Goal: Task Accomplishment & Management: Manage account settings

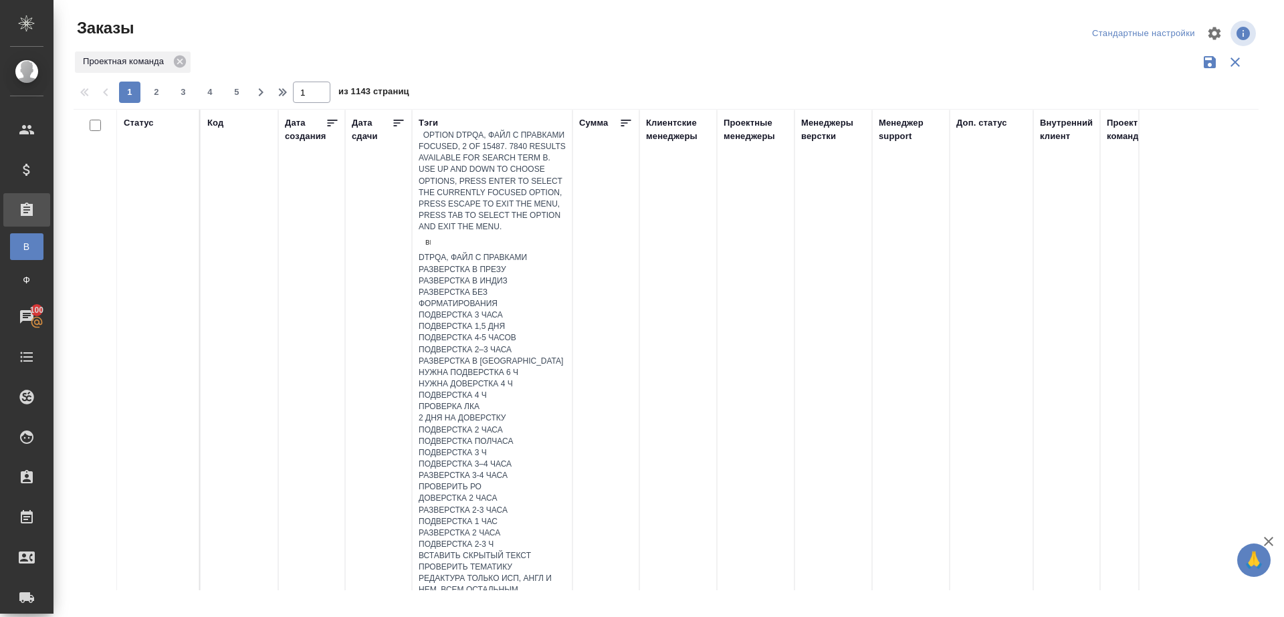
type input "выгрузить"
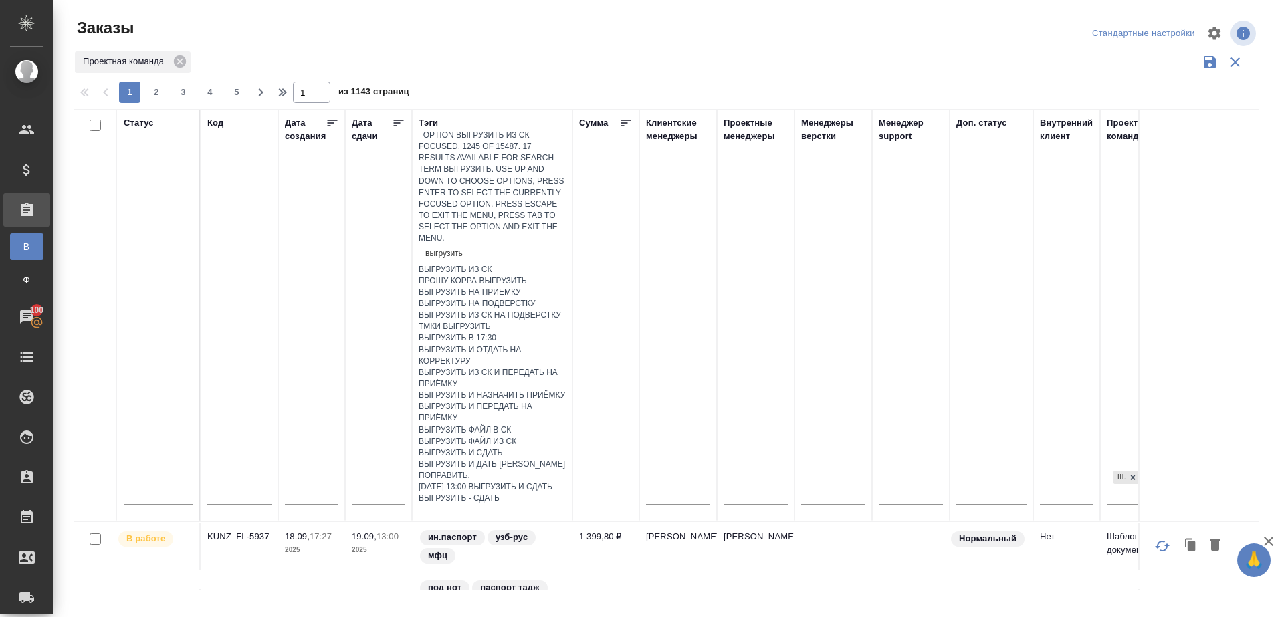
click at [478, 264] on div "выгрузить из ск" at bounding box center [492, 269] width 147 height 11
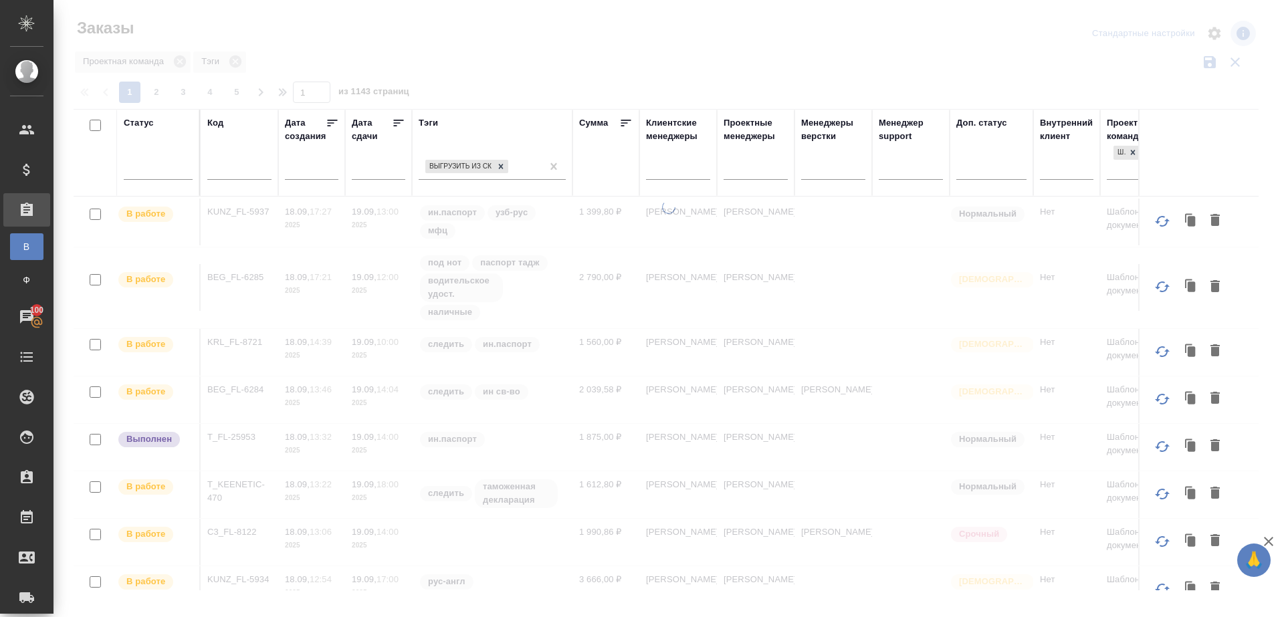
click at [400, 116] on icon at bounding box center [398, 122] width 13 height 13
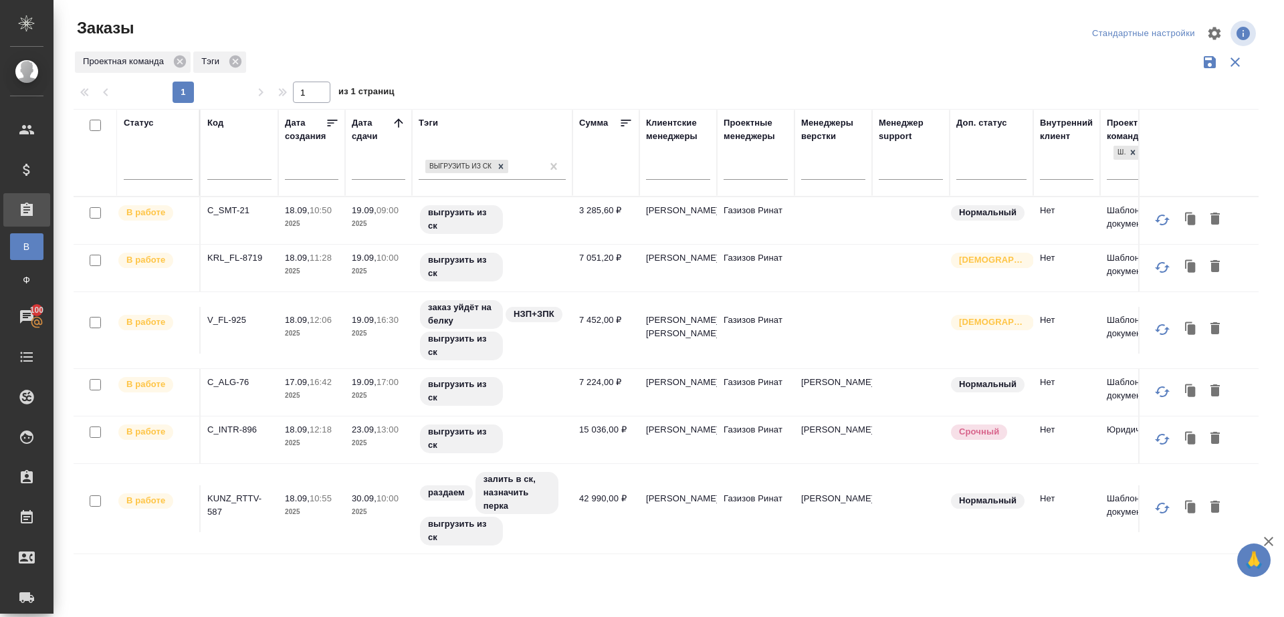
click at [633, 68] on div "Проектная команда Тэги" at bounding box center [666, 61] width 1185 height 25
click at [233, 211] on p "C_SMT-21" at bounding box center [239, 210] width 64 height 13
click at [245, 251] on p "KRL_FL-8719" at bounding box center [239, 257] width 64 height 13
click at [234, 318] on p "V_FL-925" at bounding box center [239, 320] width 64 height 13
click at [236, 380] on p "C_ALG-76" at bounding box center [239, 382] width 64 height 13
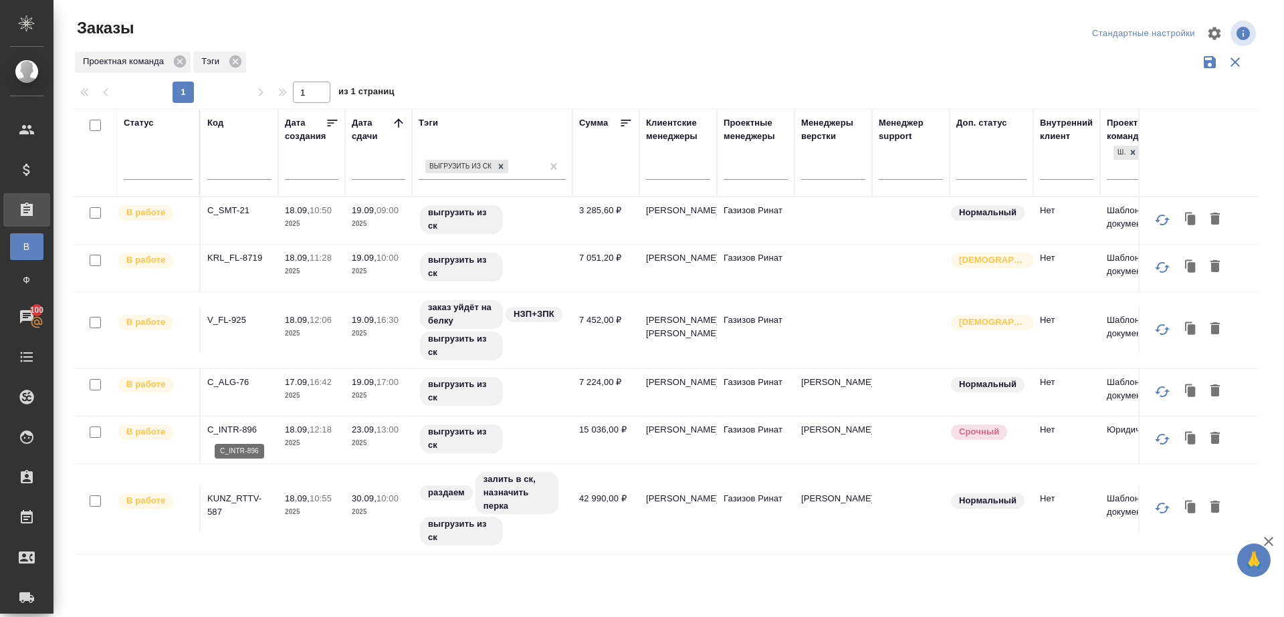
click at [236, 428] on p "C_INTR-896" at bounding box center [239, 429] width 64 height 13
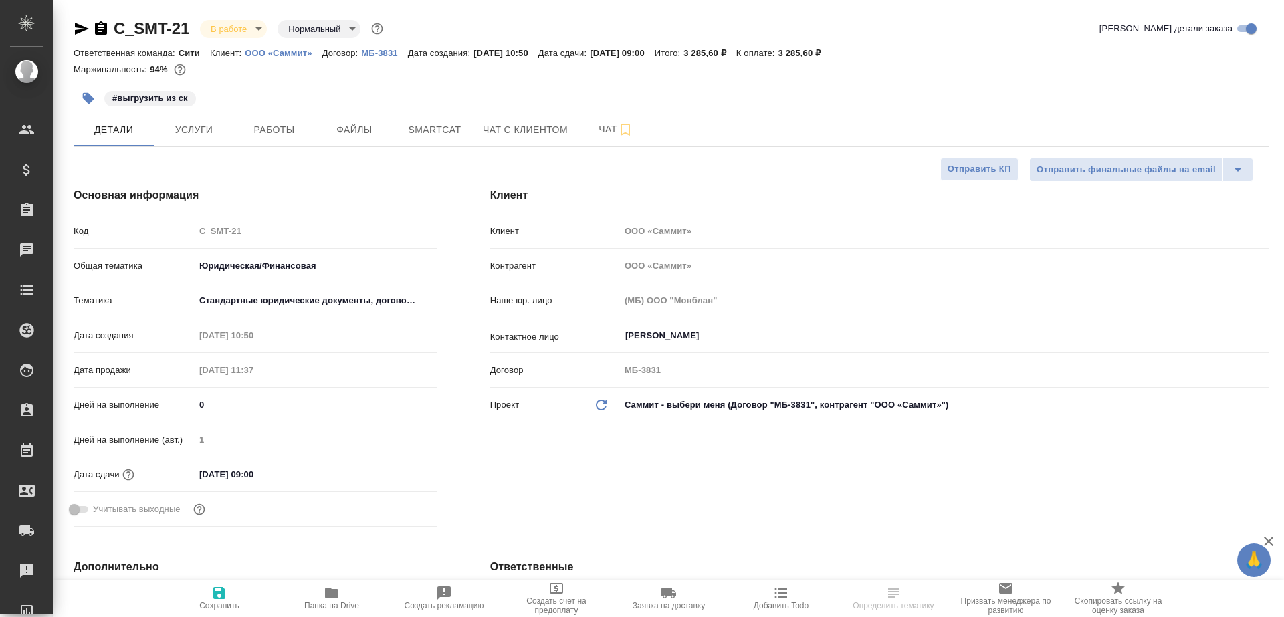
select select "RU"
click at [267, 135] on span "Работы" at bounding box center [274, 130] width 64 height 17
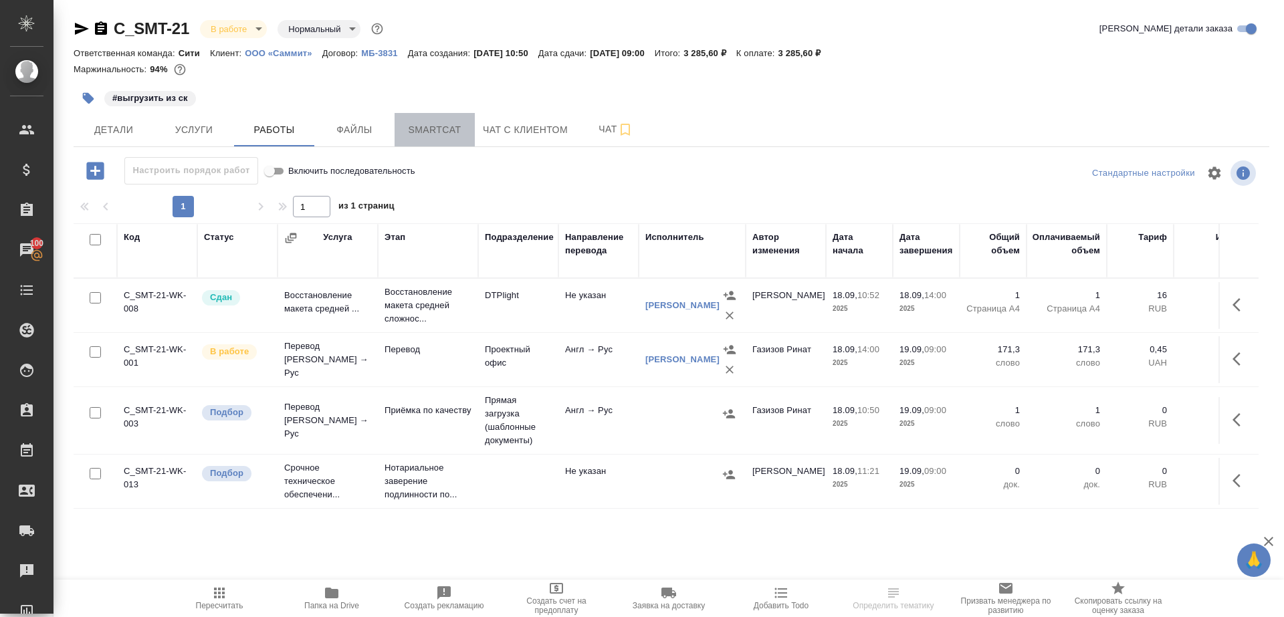
click at [409, 130] on span "Smartcat" at bounding box center [434, 130] width 64 height 17
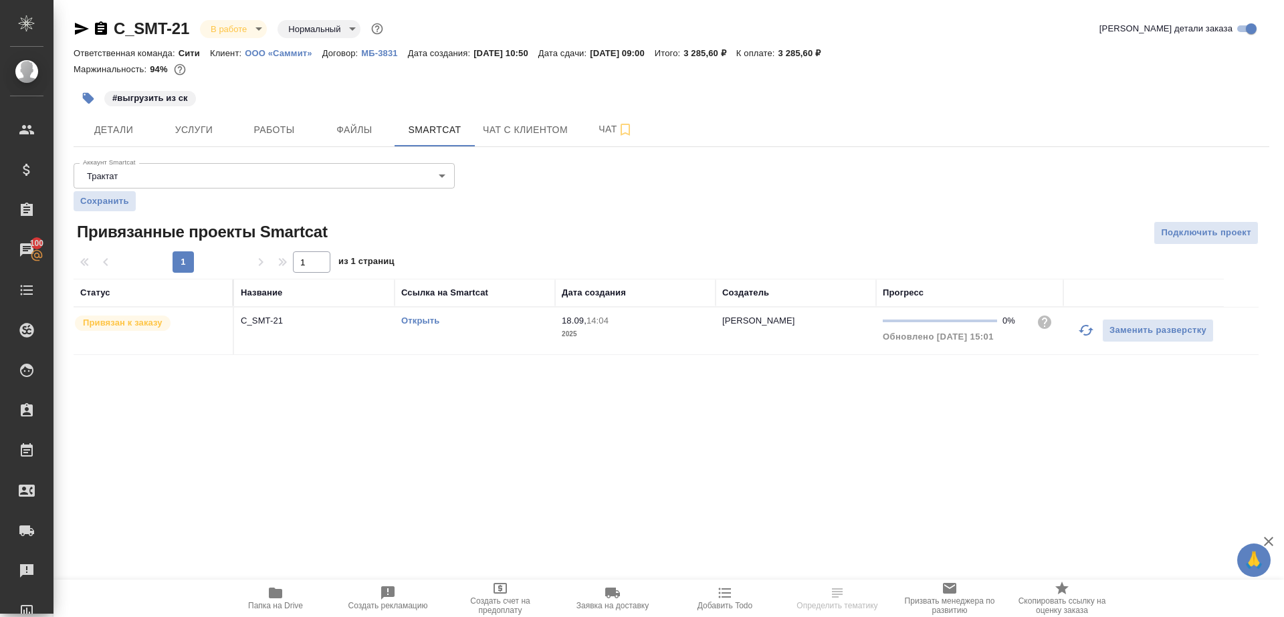
click at [1088, 328] on icon "button" at bounding box center [1086, 330] width 16 height 16
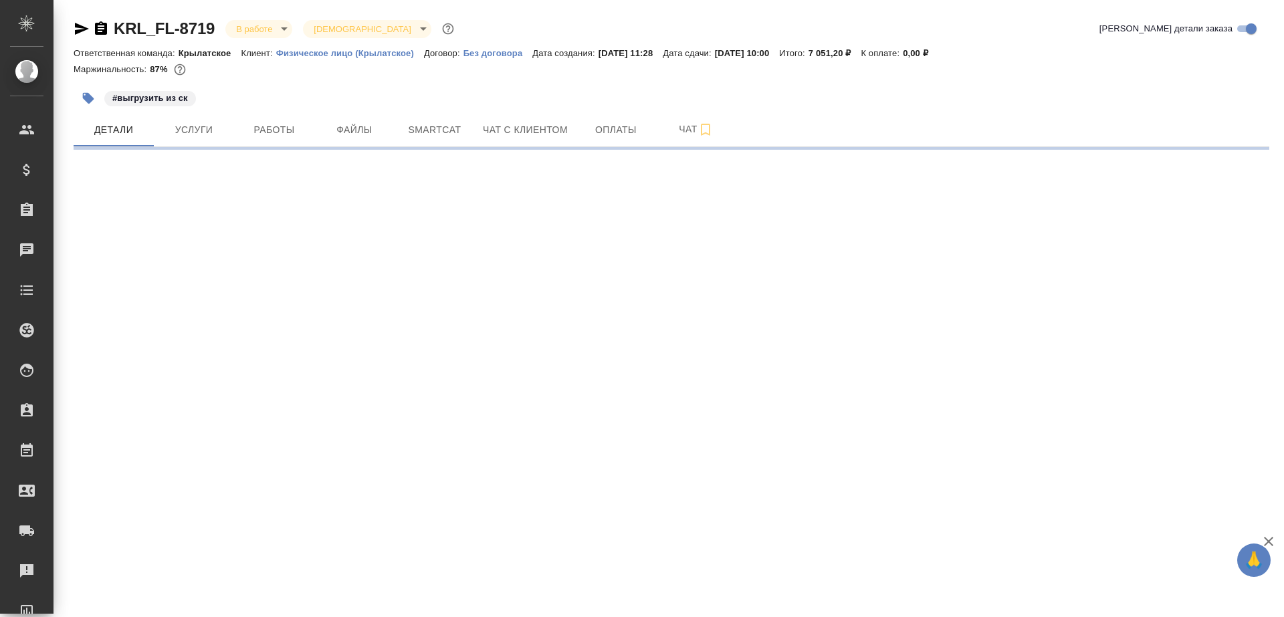
select select "RU"
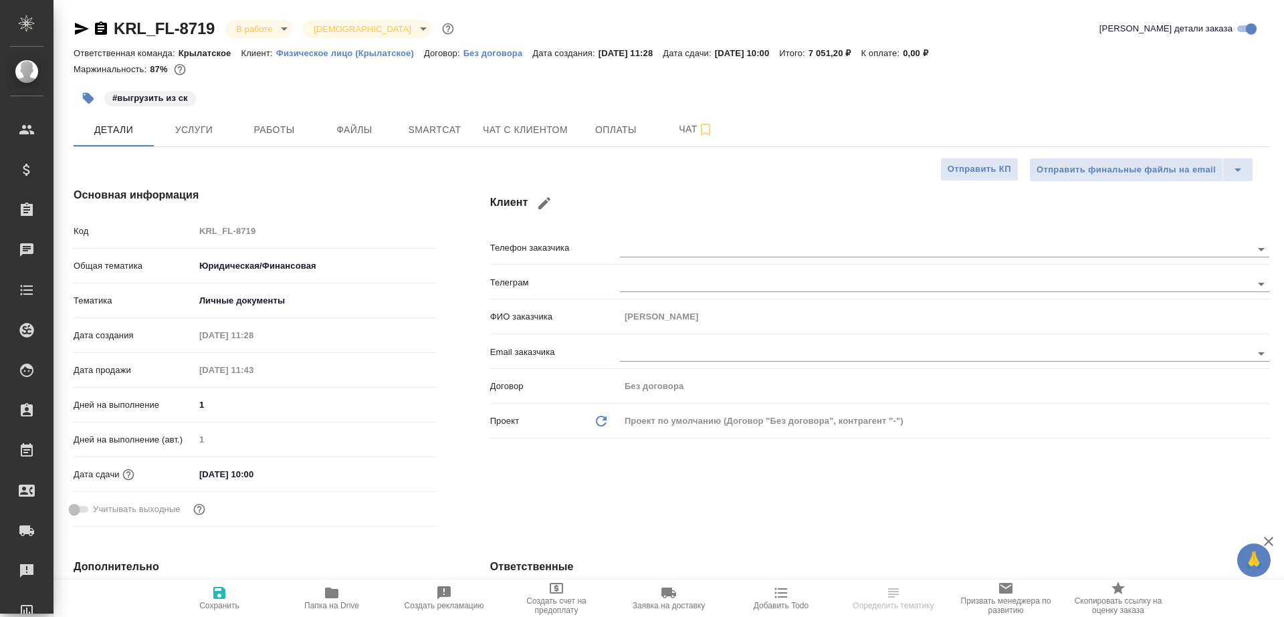
type textarea "x"
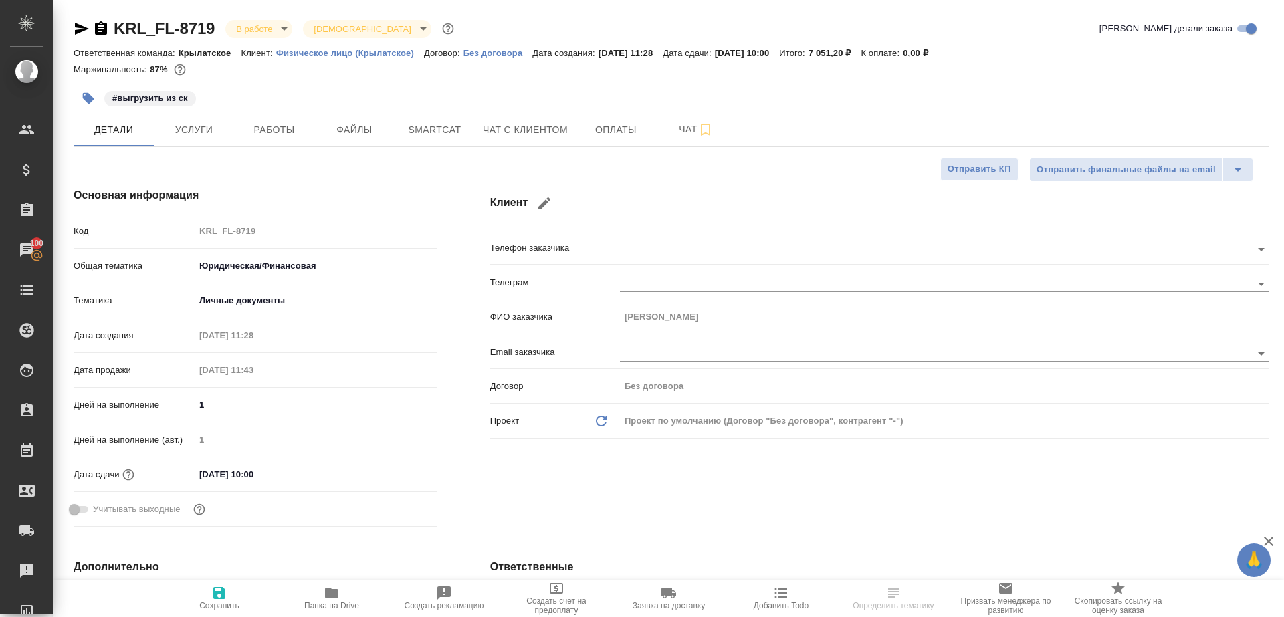
type textarea "x"
click at [263, 134] on span "Работы" at bounding box center [274, 130] width 64 height 17
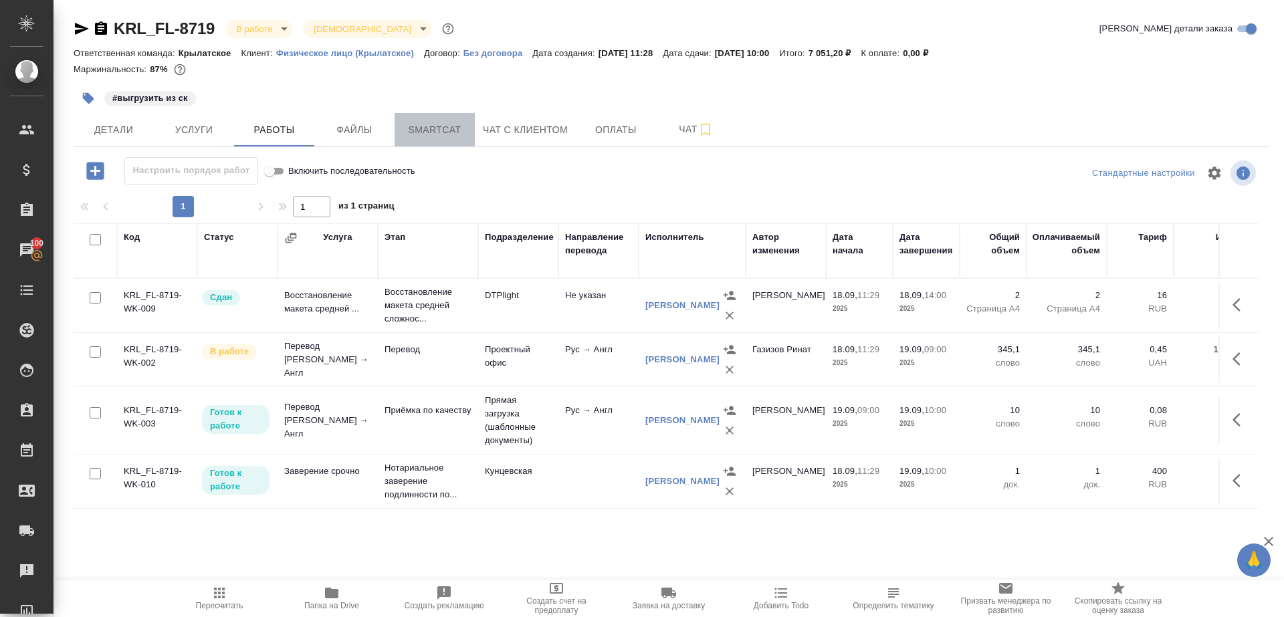
click at [423, 140] on button "Smartcat" at bounding box center [434, 129] width 80 height 33
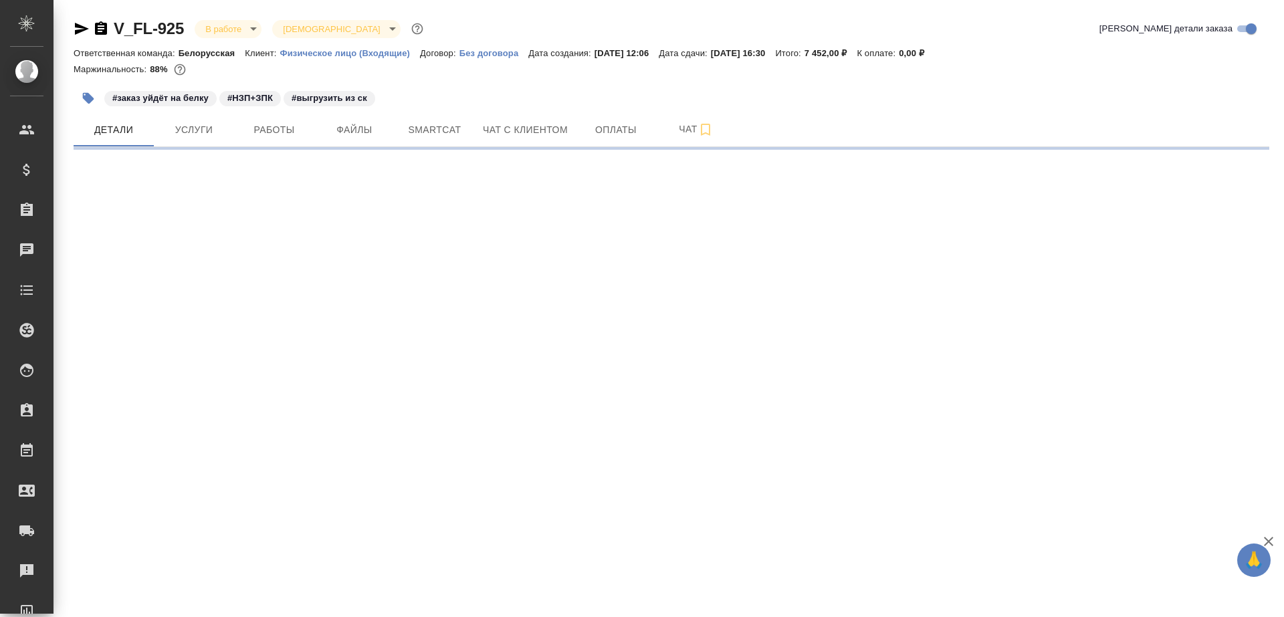
select select "RU"
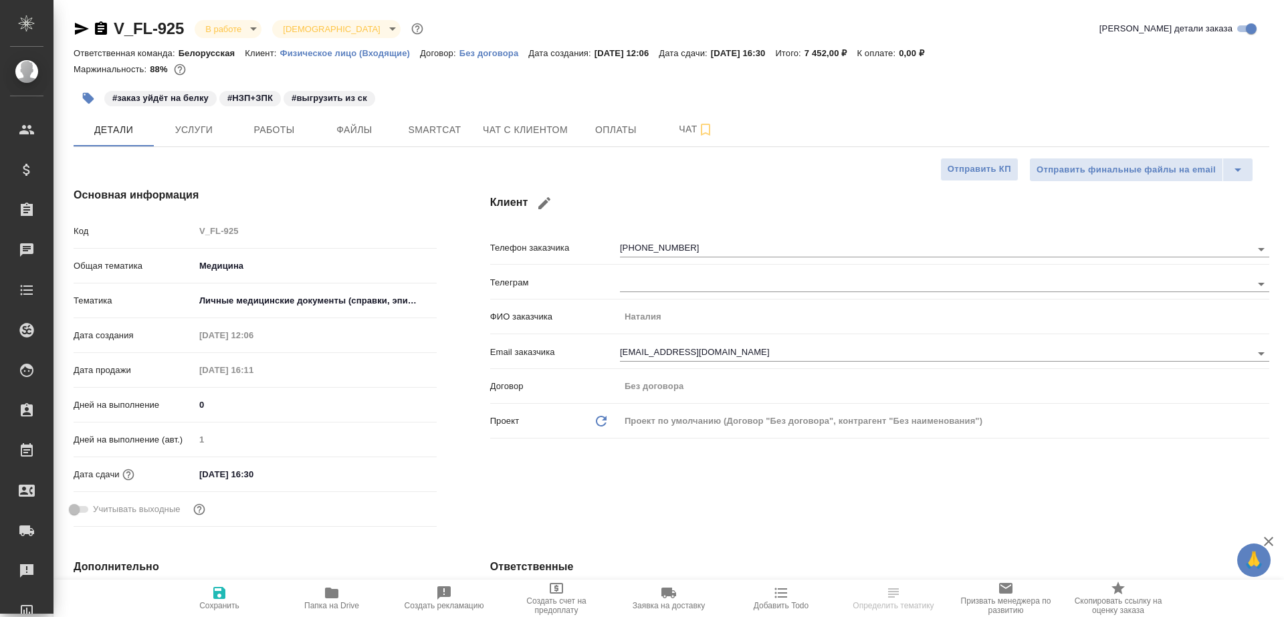
type textarea "x"
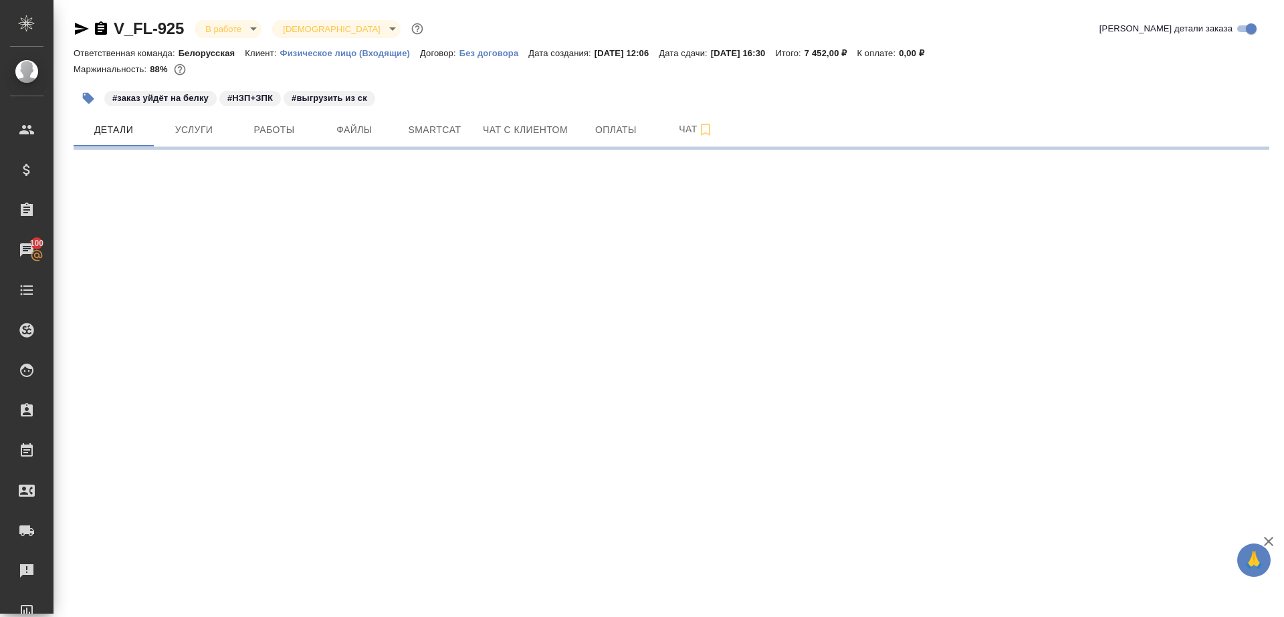
select select "RU"
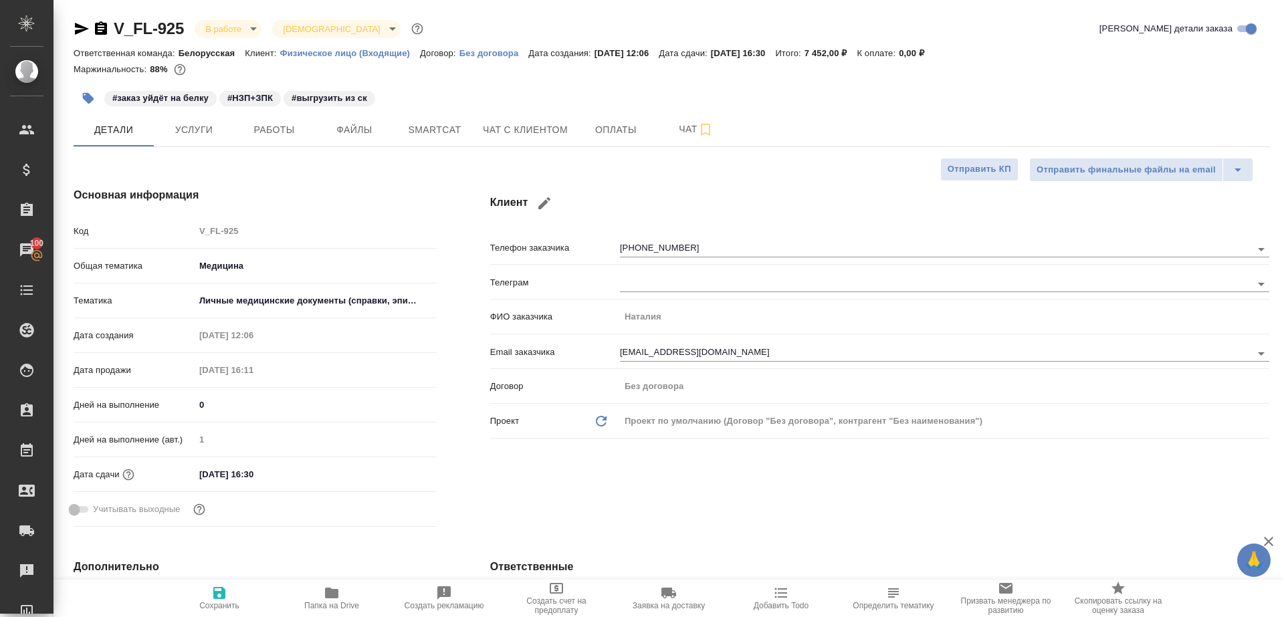
type textarea "x"
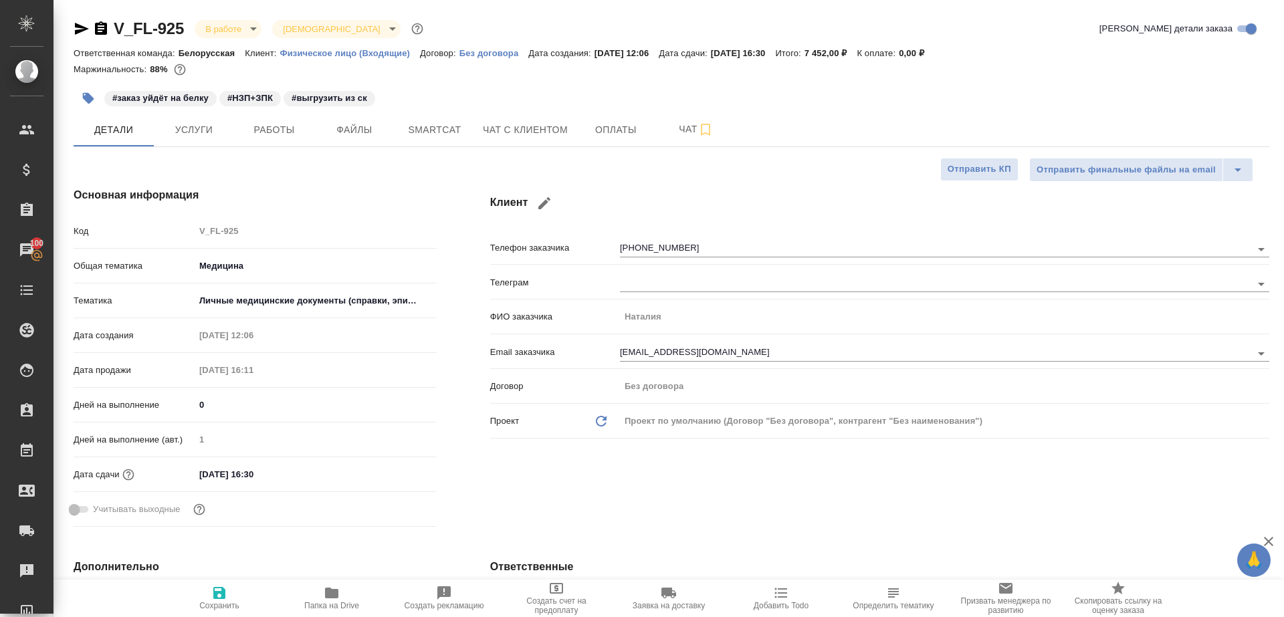
type textarea "x"
click at [290, 129] on span "Работы" at bounding box center [274, 130] width 64 height 17
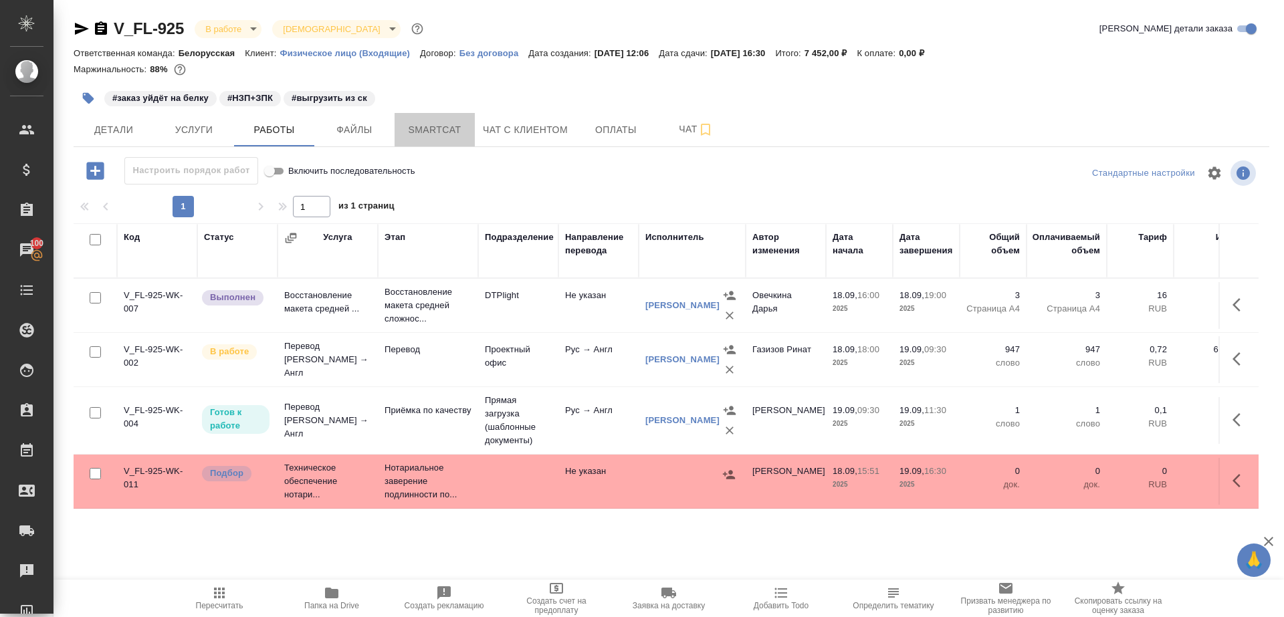
click at [418, 125] on span "Smartcat" at bounding box center [434, 130] width 64 height 17
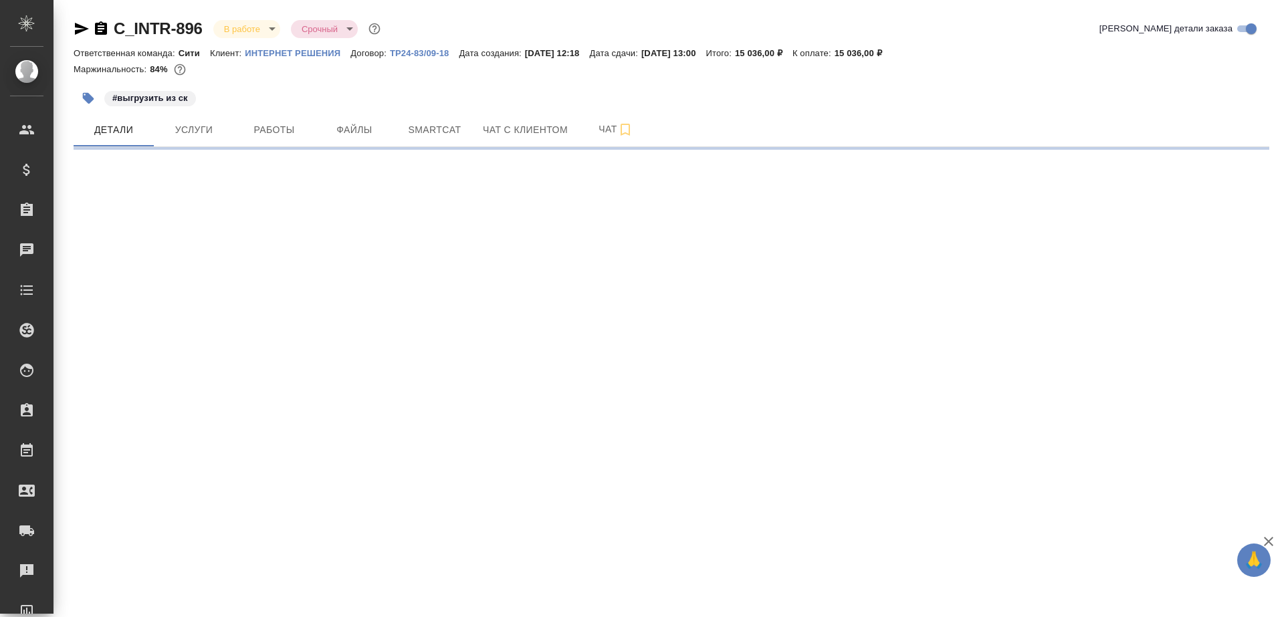
select select "RU"
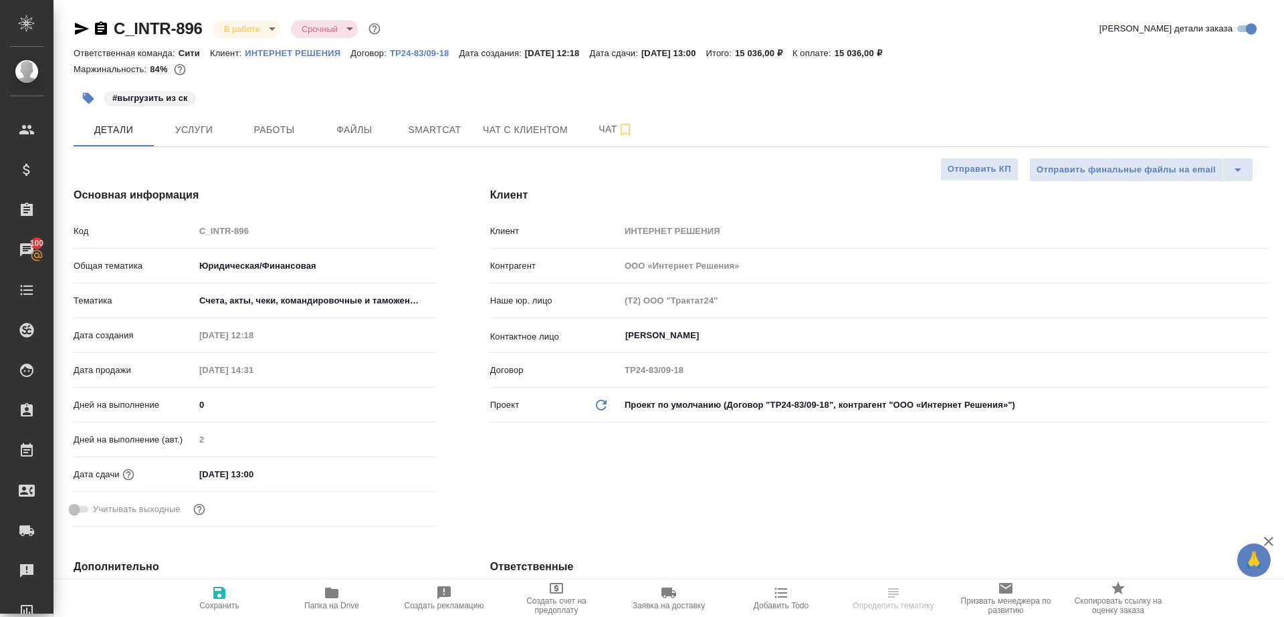
select select "RU"
type textarea "x"
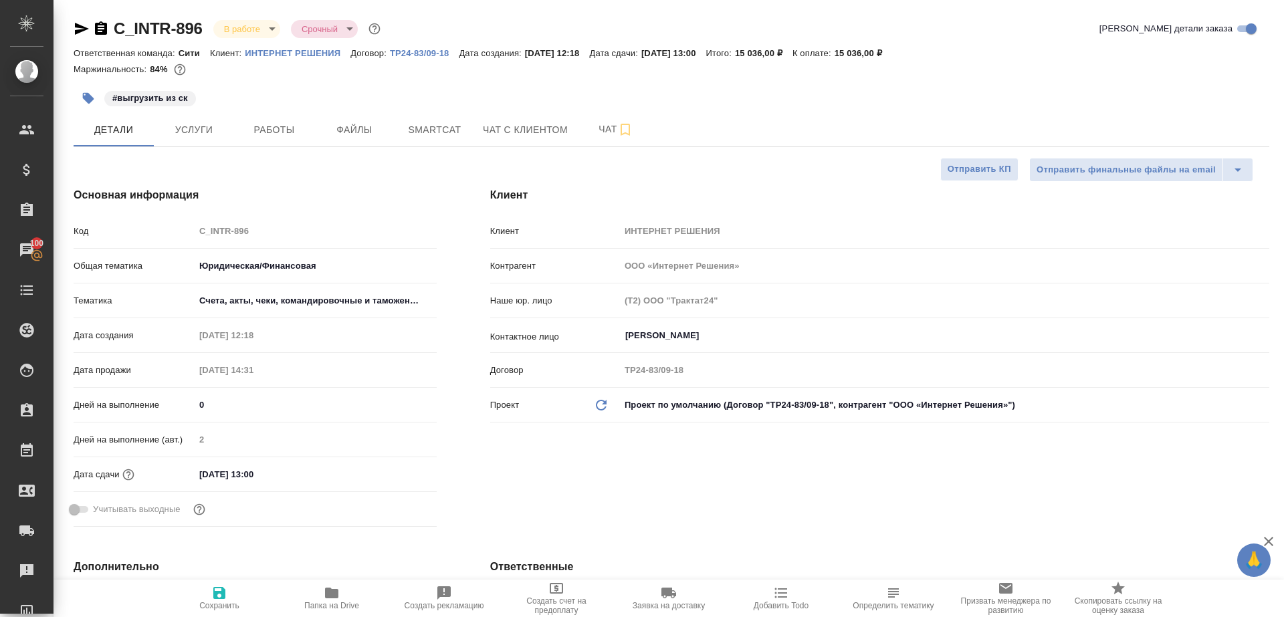
type textarea "x"
click at [273, 131] on span "Работы" at bounding box center [274, 130] width 64 height 17
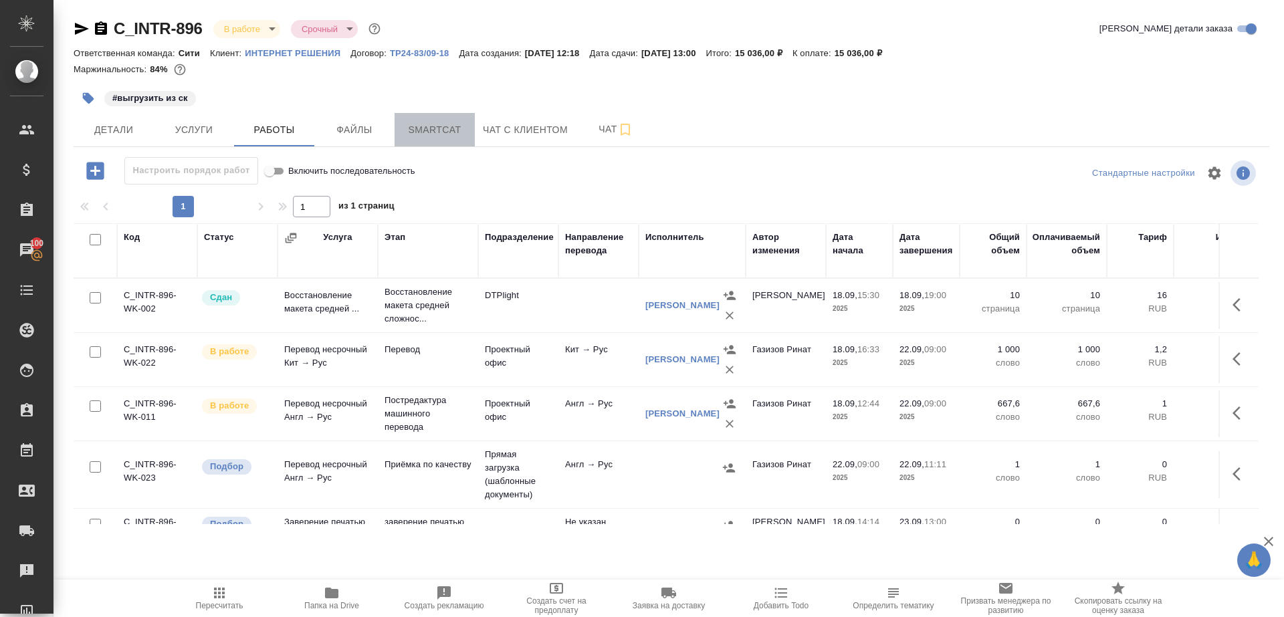
click at [421, 134] on span "Smartcat" at bounding box center [434, 130] width 64 height 17
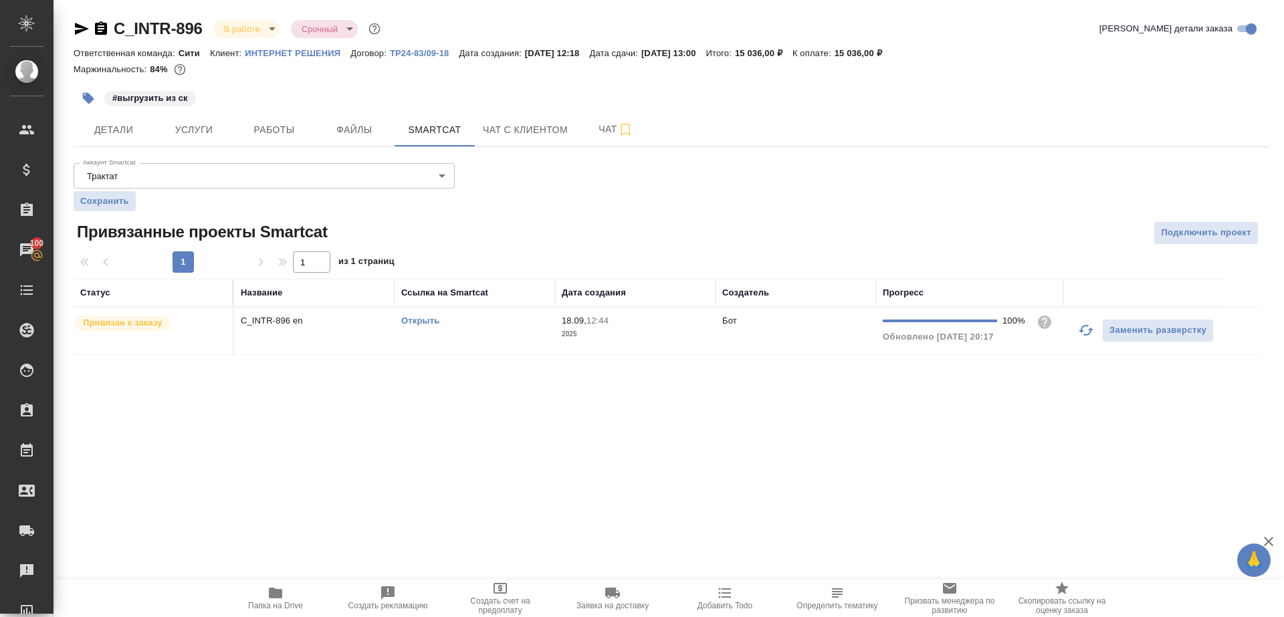
click at [1085, 325] on icon "button" at bounding box center [1086, 330] width 16 height 16
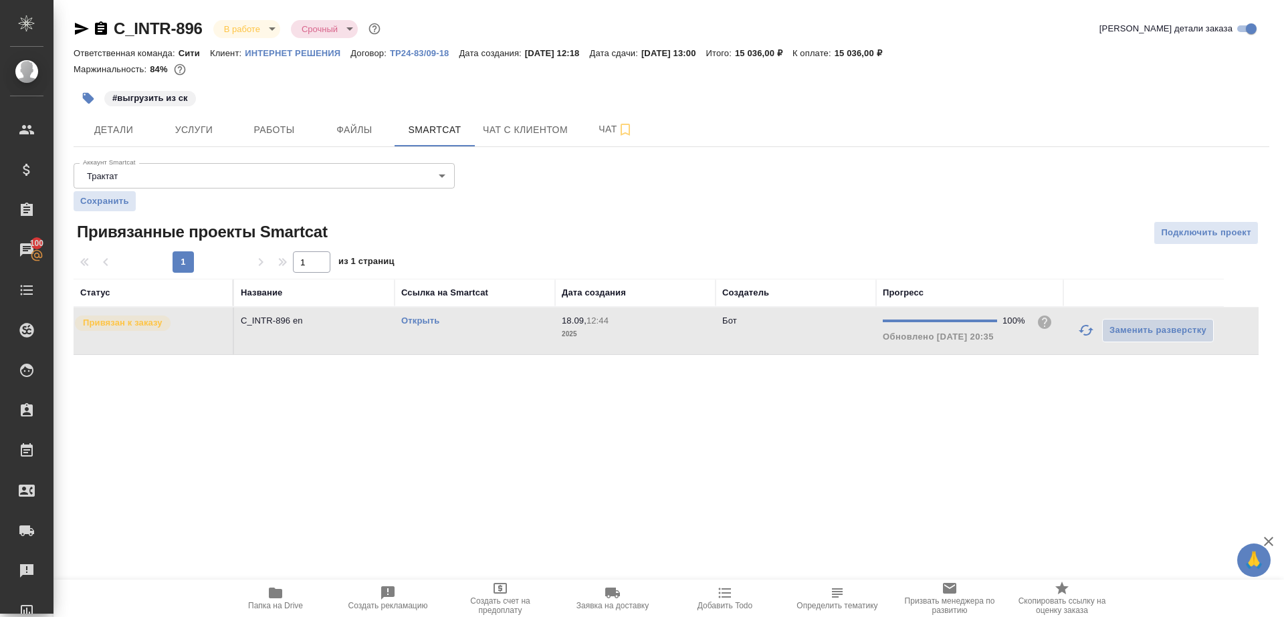
click at [413, 317] on link "Открыть" at bounding box center [420, 321] width 38 height 10
click at [262, 130] on span "Работы" at bounding box center [274, 130] width 64 height 17
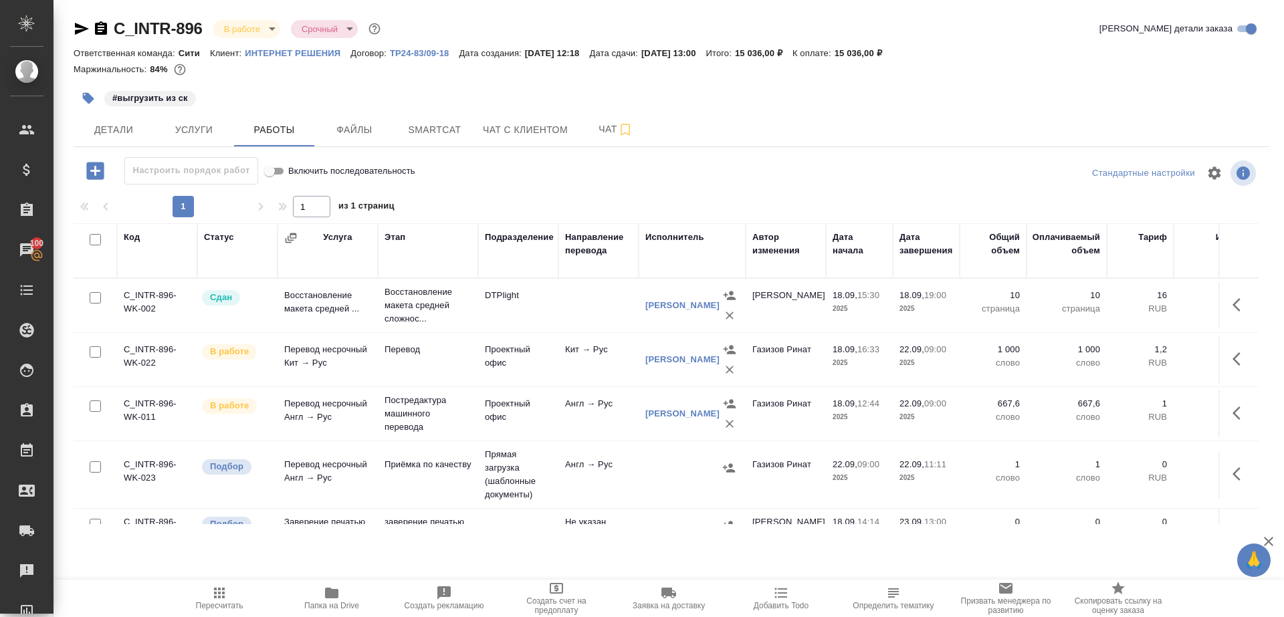
click at [322, 603] on span "Папка на Drive" at bounding box center [331, 605] width 55 height 9
click at [490, 419] on td "Проектный офис" at bounding box center [518, 413] width 80 height 47
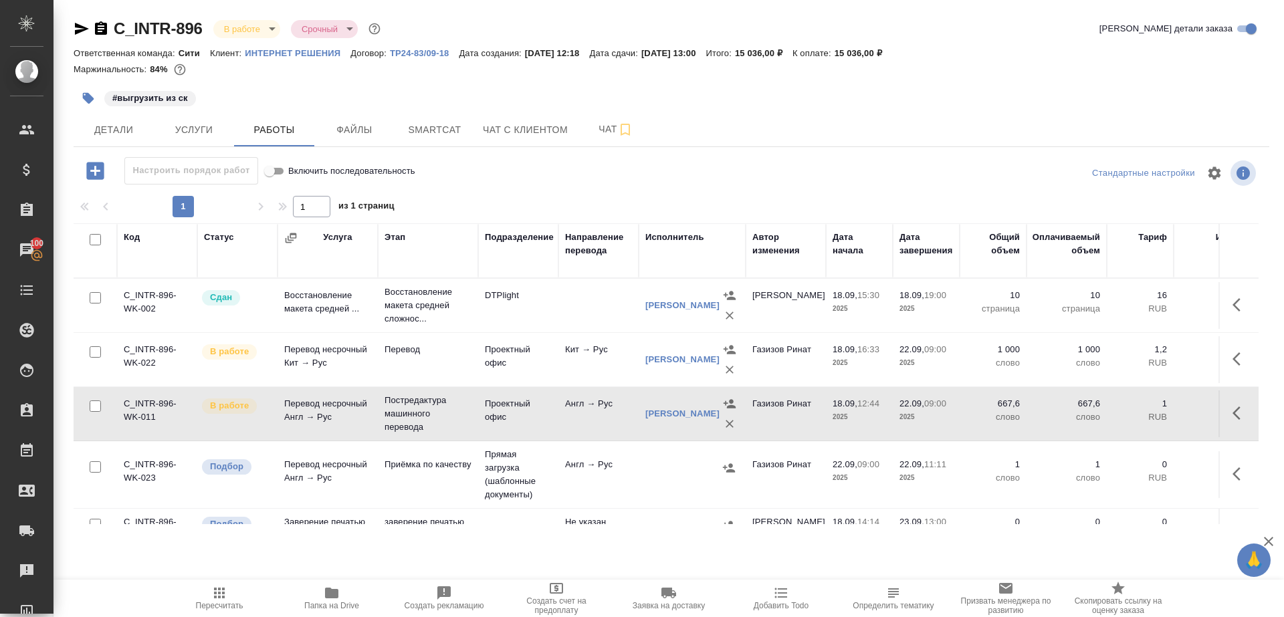
click at [490, 419] on td "Проектный офис" at bounding box center [518, 413] width 80 height 47
click at [433, 126] on span "Smartcat" at bounding box center [434, 130] width 64 height 17
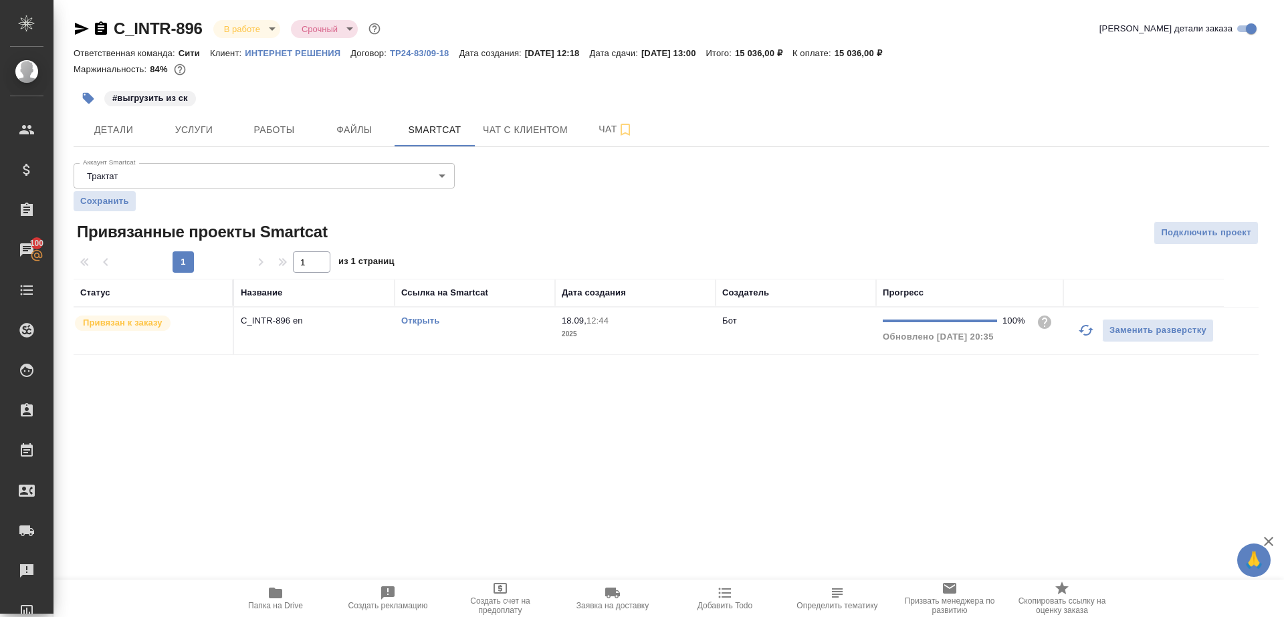
click at [568, 343] on td "18.09, 12:44 2025" at bounding box center [635, 331] width 160 height 47
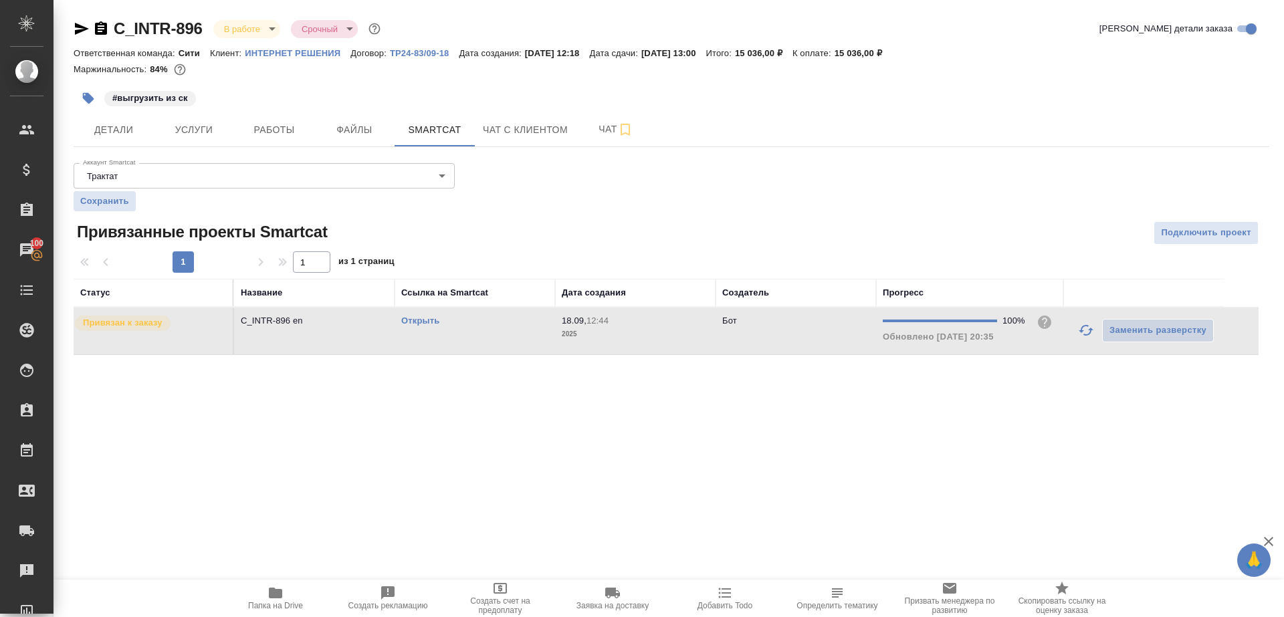
click at [568, 343] on td "18.09, 12:44 2025" at bounding box center [635, 331] width 160 height 47
click at [281, 136] on span "Работы" at bounding box center [274, 130] width 64 height 17
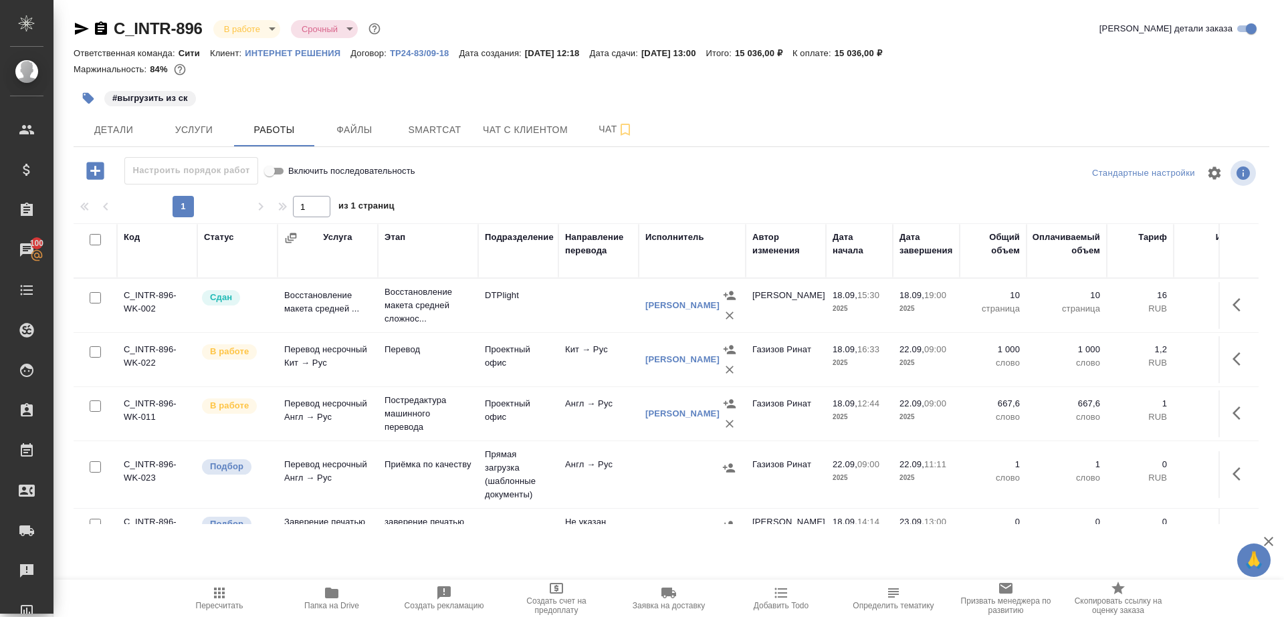
click at [91, 106] on button "button" at bounding box center [88, 98] width 29 height 29
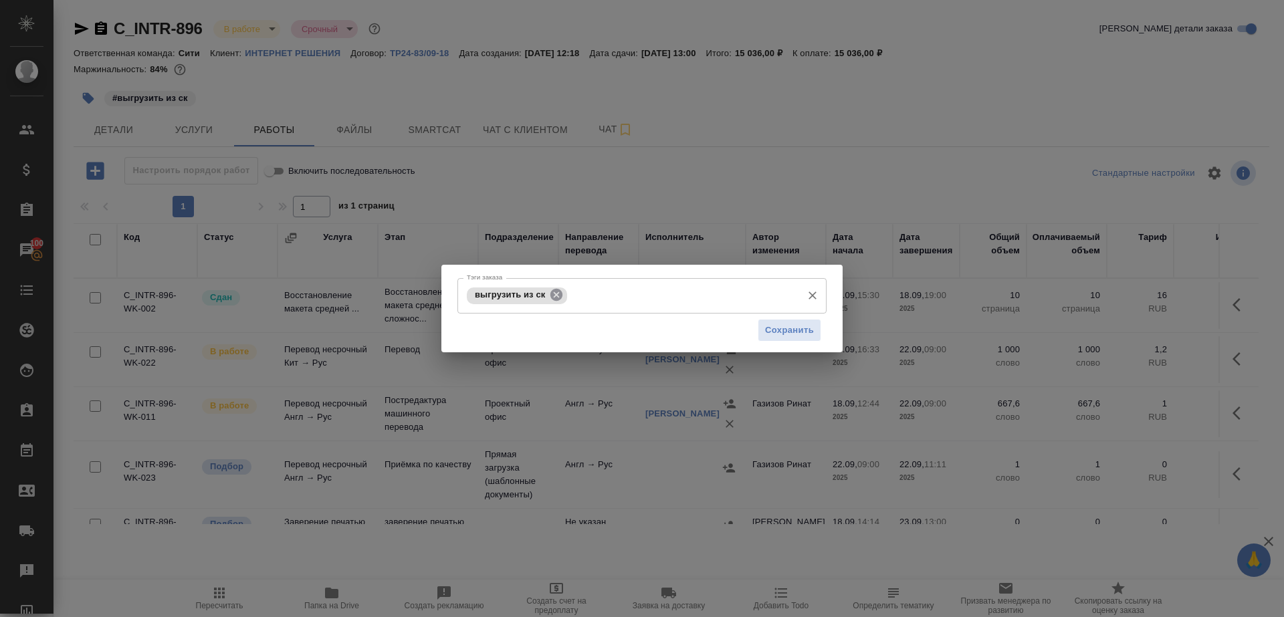
click at [555, 299] on icon at bounding box center [556, 295] width 12 height 12
click at [793, 328] on span "Сохранить" at bounding box center [789, 329] width 49 height 15
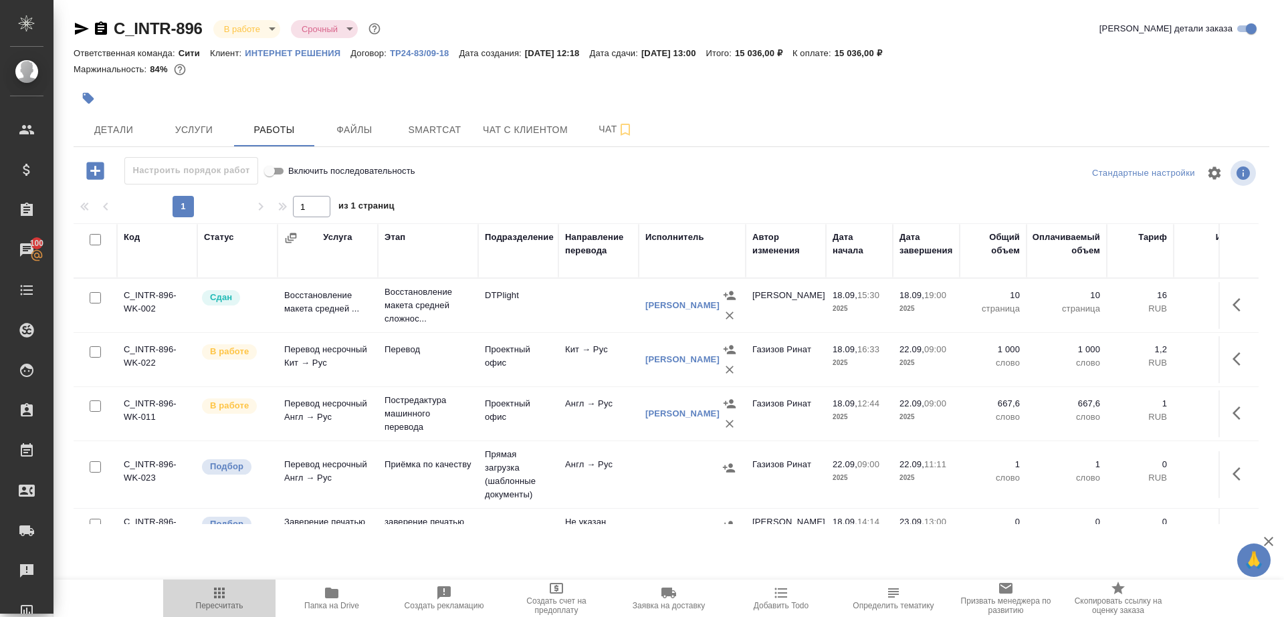
click at [237, 612] on button "Пересчитать" at bounding box center [219, 598] width 112 height 37
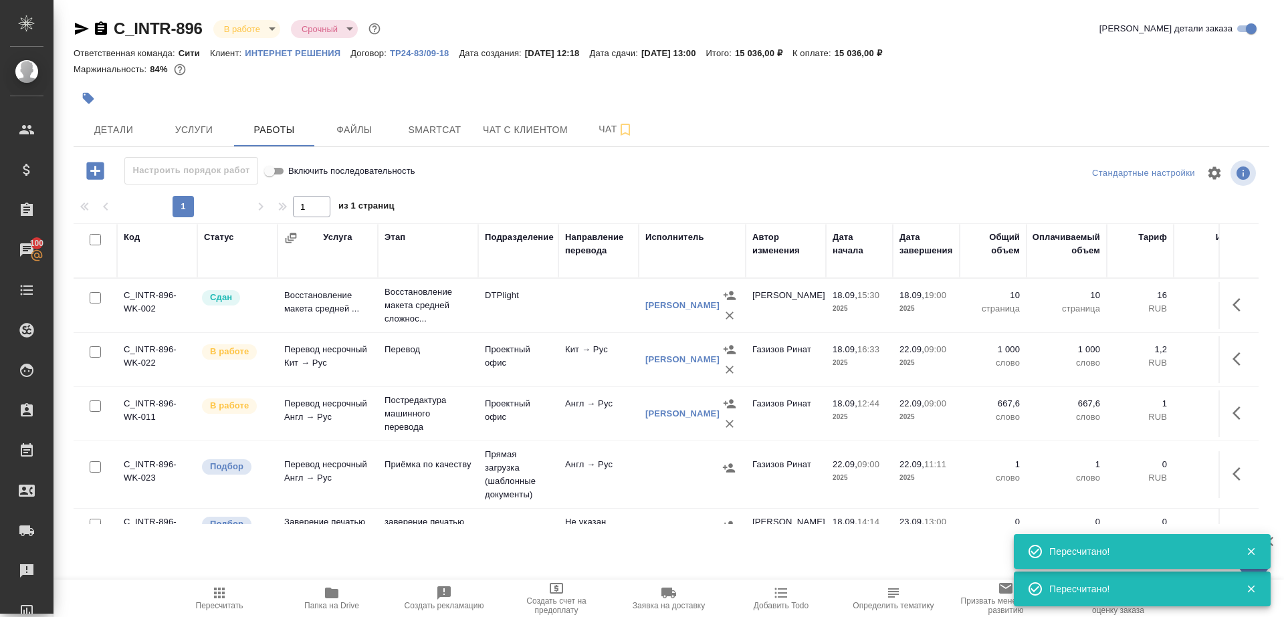
click at [223, 594] on icon "button" at bounding box center [219, 593] width 11 height 11
click at [1232, 409] on icon "button" at bounding box center [1240, 413] width 16 height 16
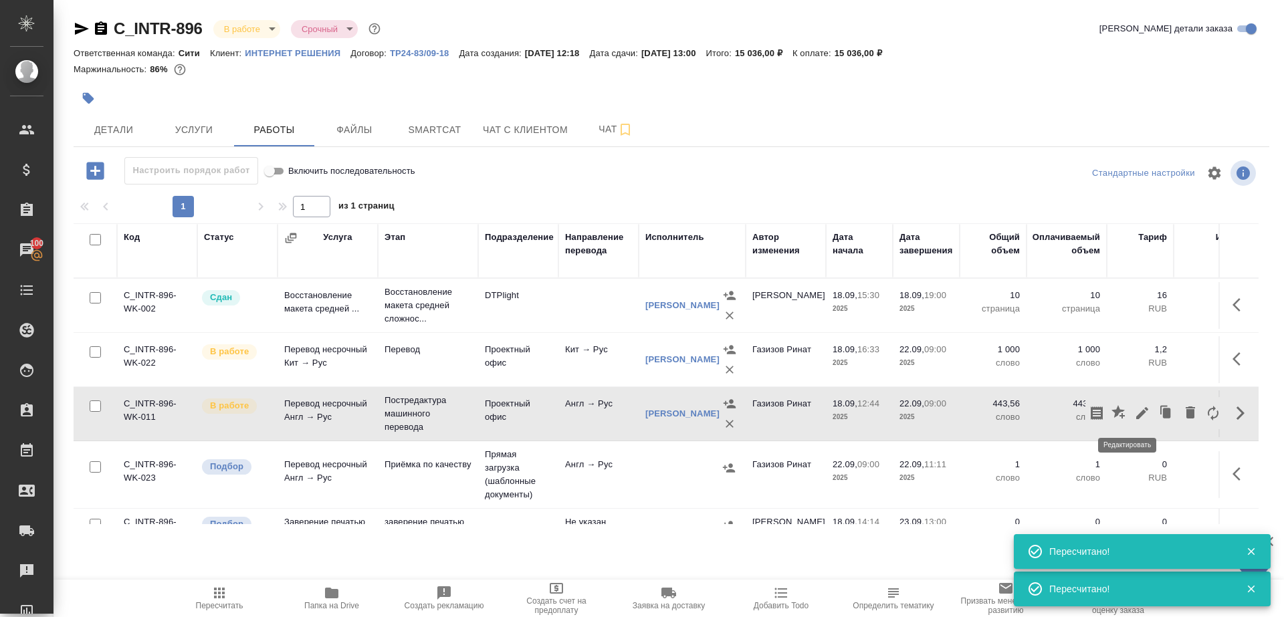
click at [1134, 407] on icon "button" at bounding box center [1142, 413] width 16 height 16
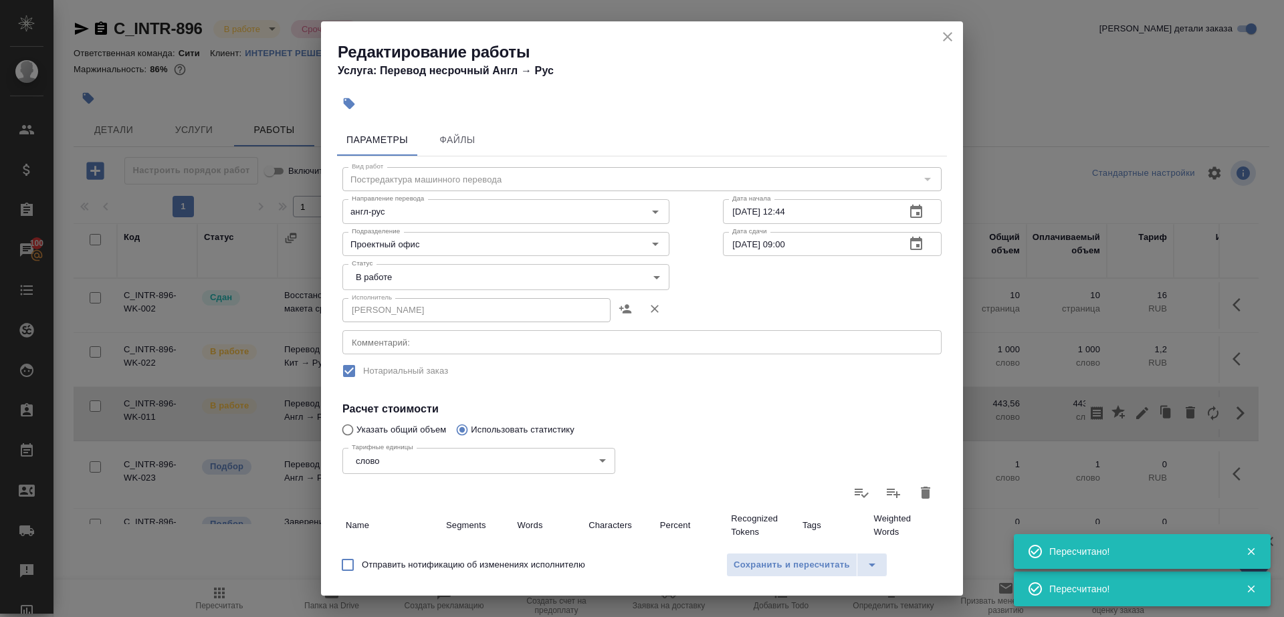
click at [384, 279] on body "🙏 .cls-1 fill:#fff; AWATERA Gazizov Rinat Клиенты Спецификации Заказы 100 Чаты …" at bounding box center [642, 308] width 1284 height 617
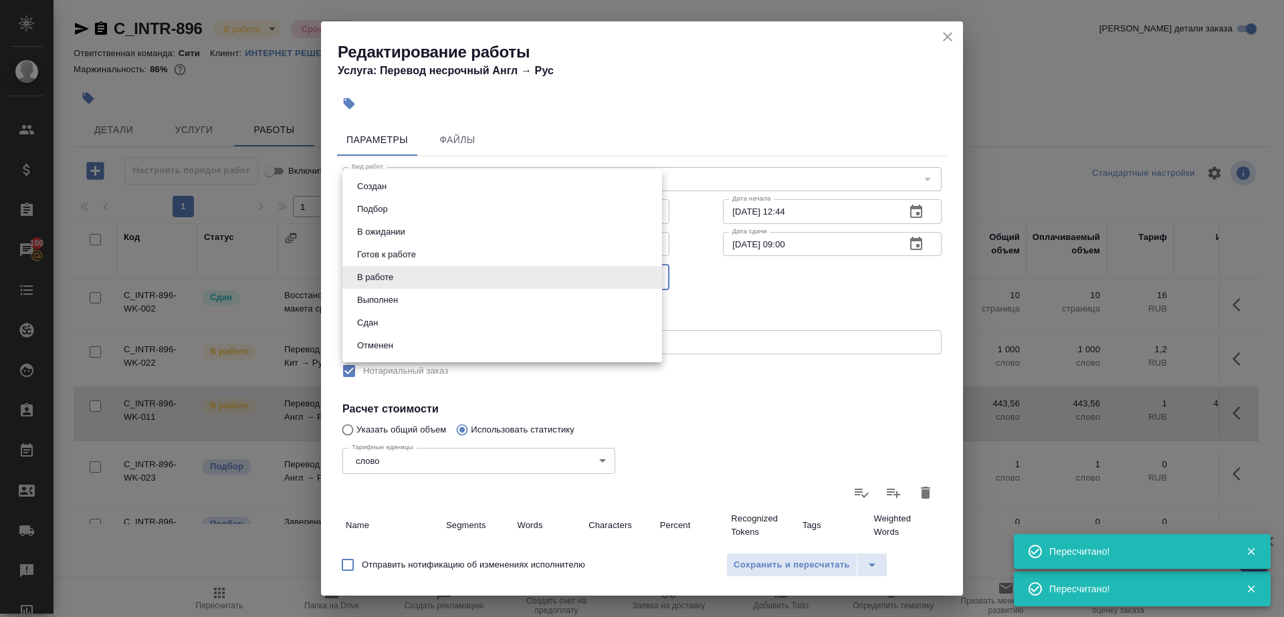
click at [384, 327] on li "Сдан" at bounding box center [502, 323] width 320 height 23
type input "closed"
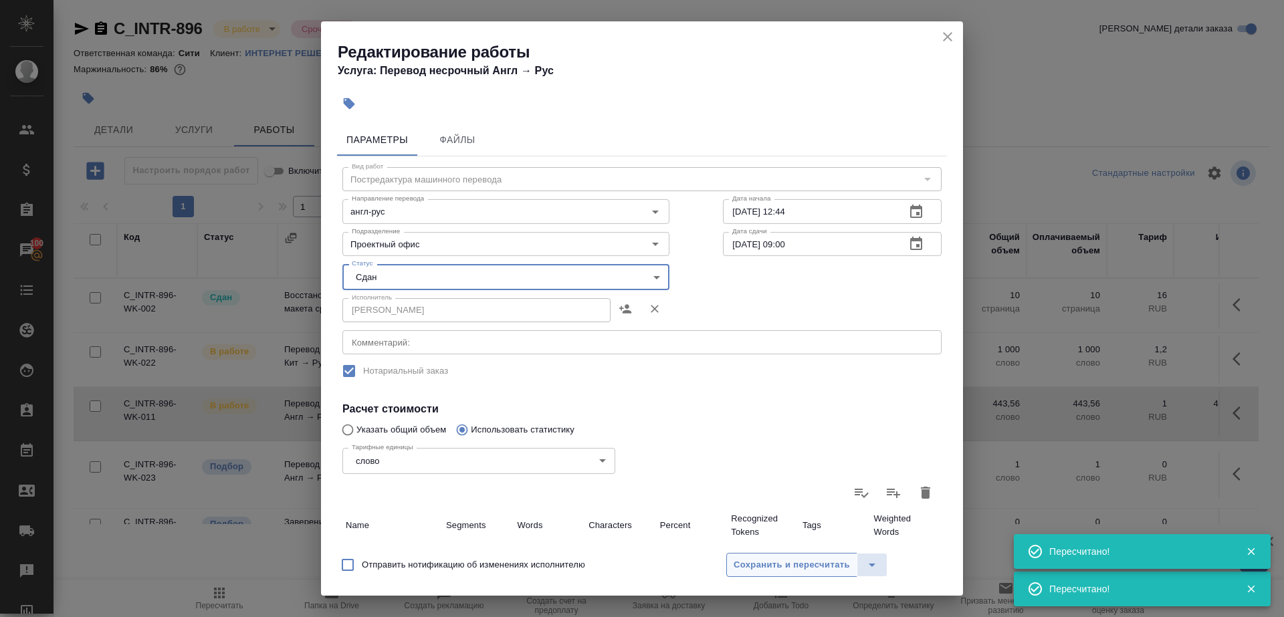
click at [778, 562] on span "Сохранить и пересчитать" at bounding box center [791, 565] width 116 height 15
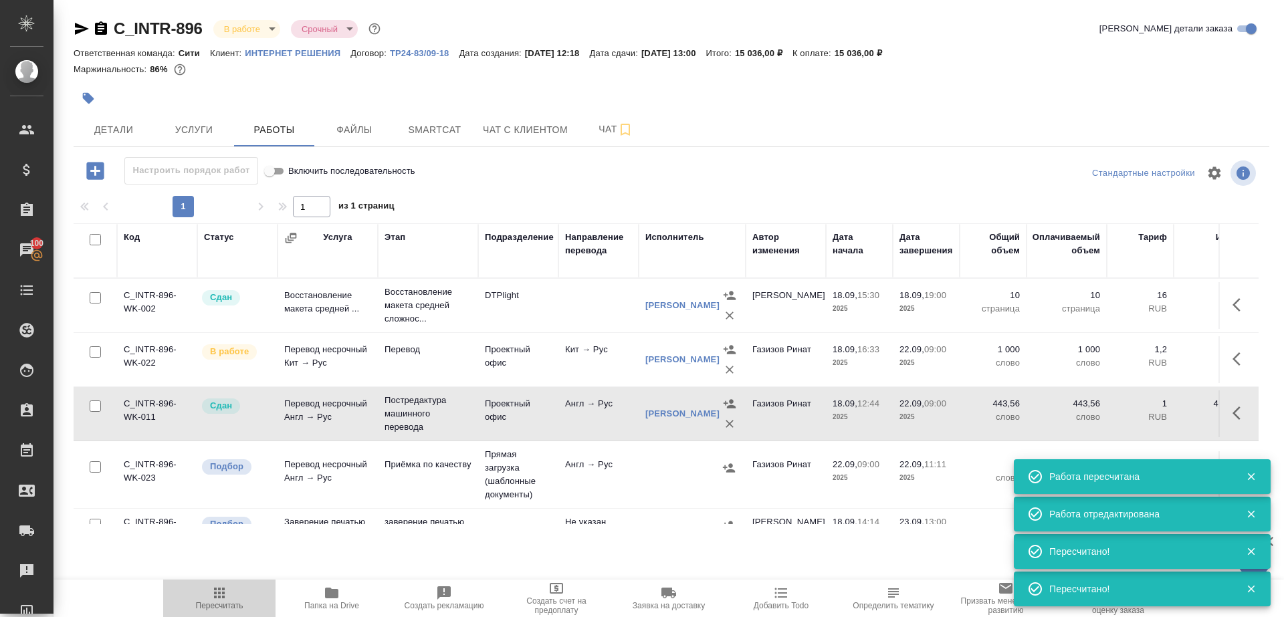
click at [222, 580] on button "Пересчитать" at bounding box center [219, 598] width 112 height 37
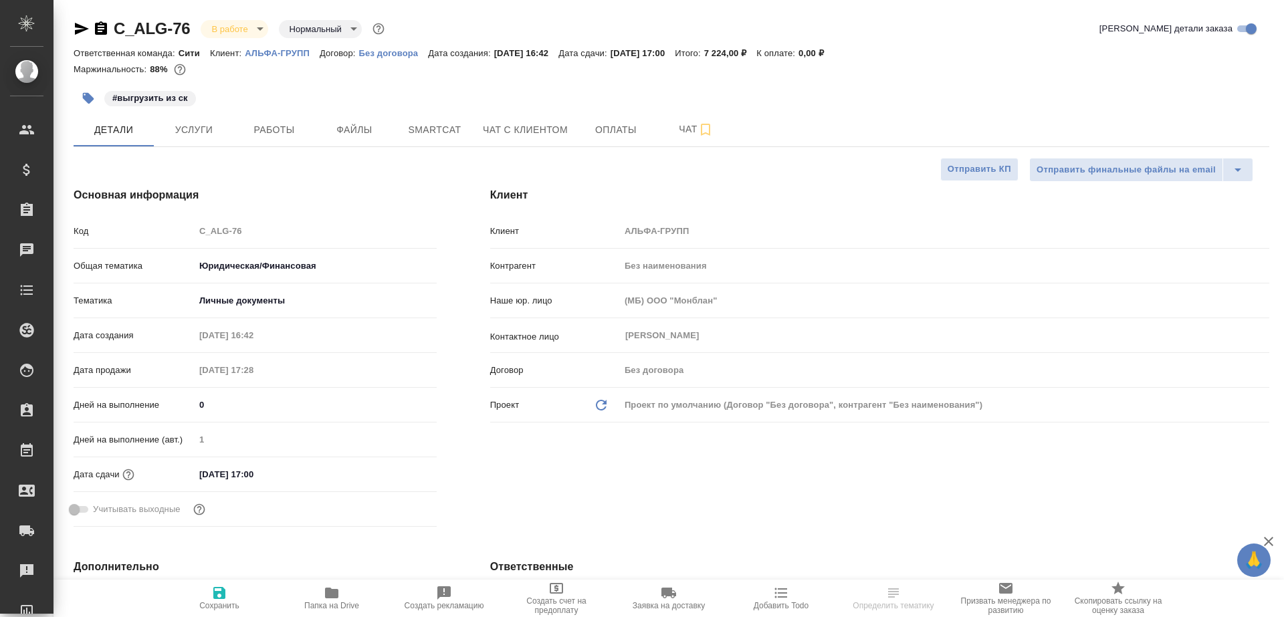
select select "RU"
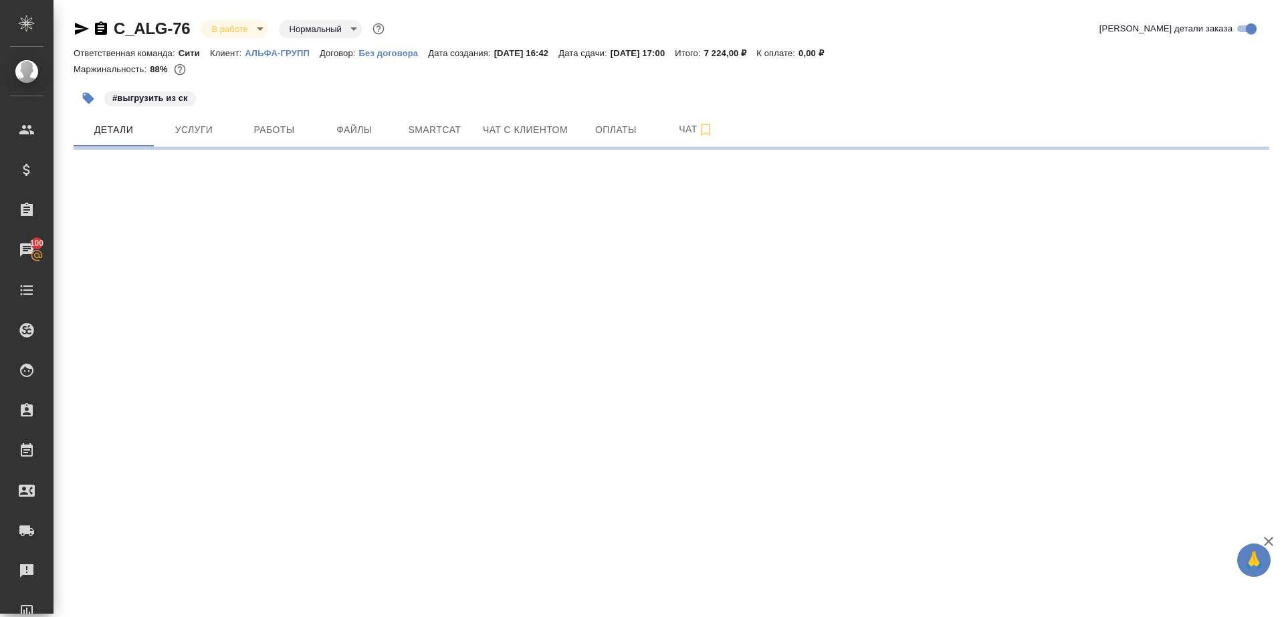
select select "RU"
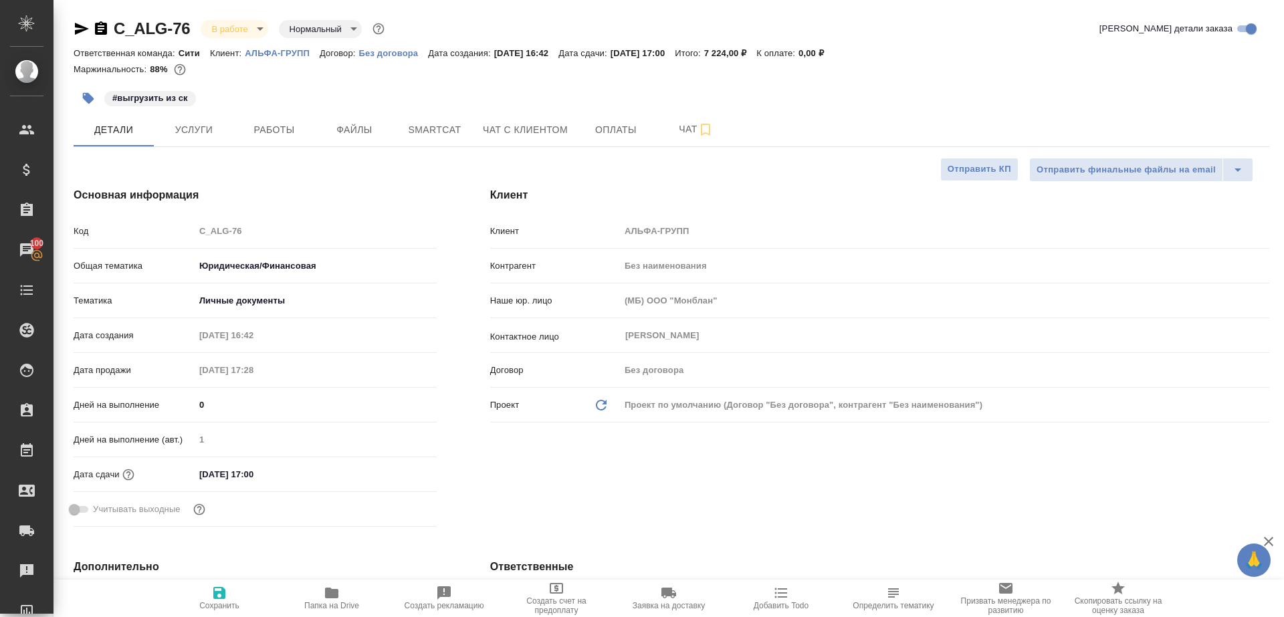
type textarea "x"
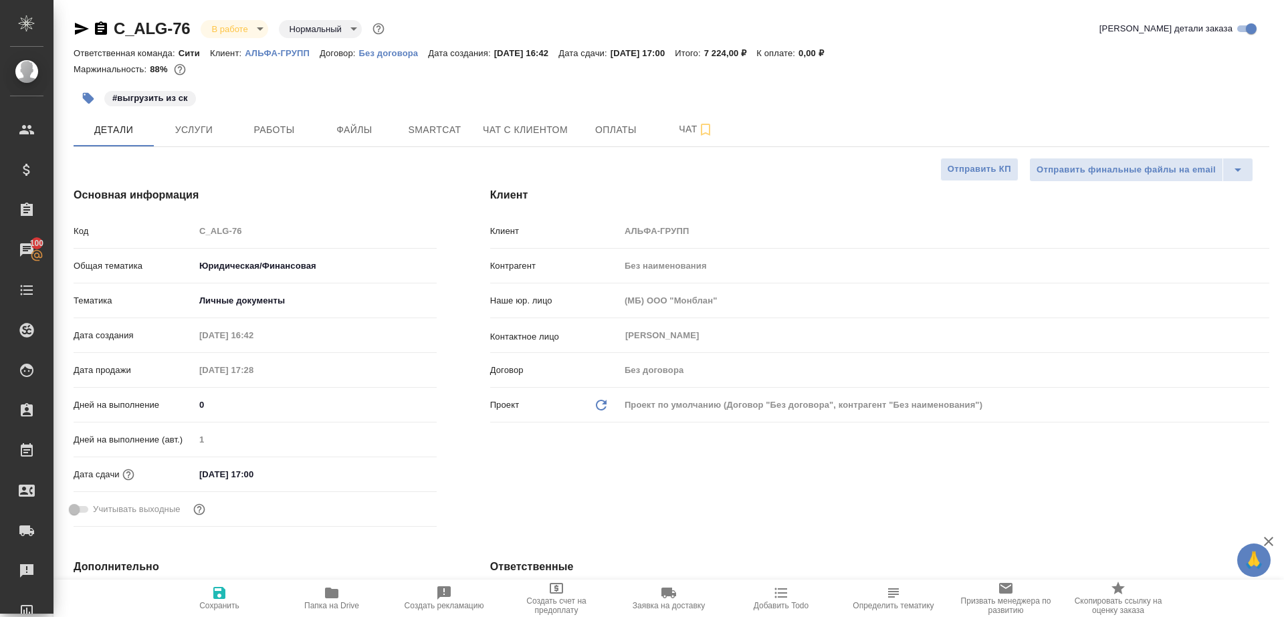
type textarea "x"
drag, startPoint x: 263, startPoint y: 130, endPoint x: 324, endPoint y: 131, distance: 60.8
click at [263, 131] on span "Работы" at bounding box center [274, 130] width 64 height 17
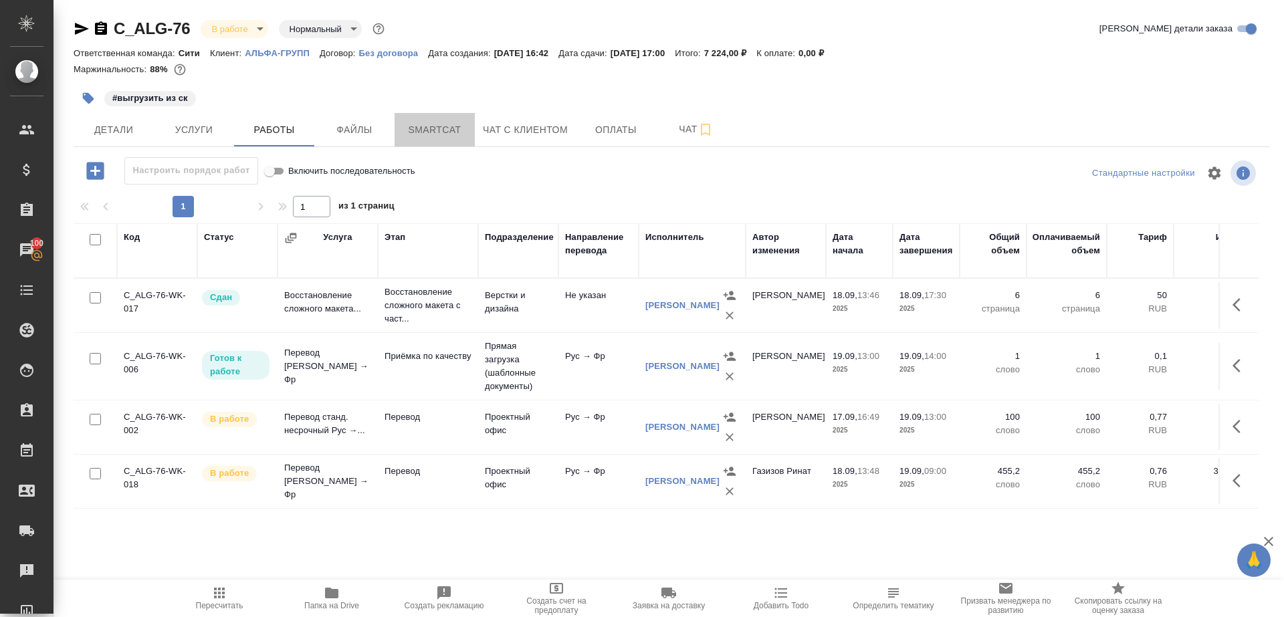
click at [448, 124] on span "Smartcat" at bounding box center [434, 130] width 64 height 17
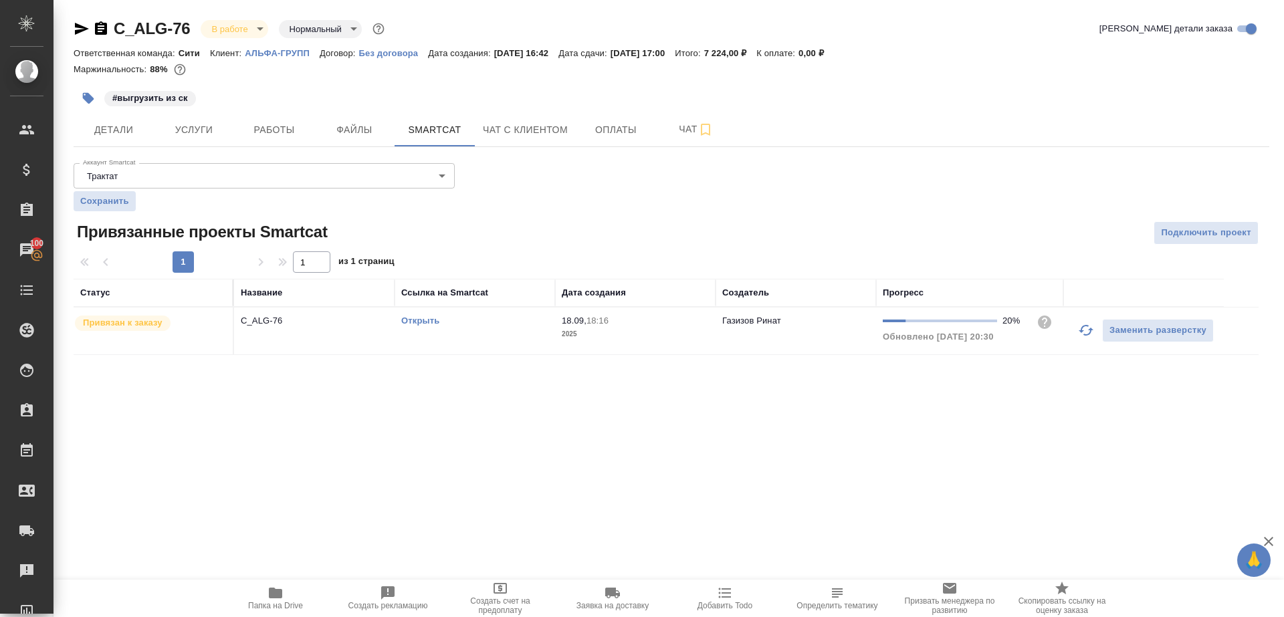
click at [1076, 327] on button "button" at bounding box center [1086, 330] width 32 height 32
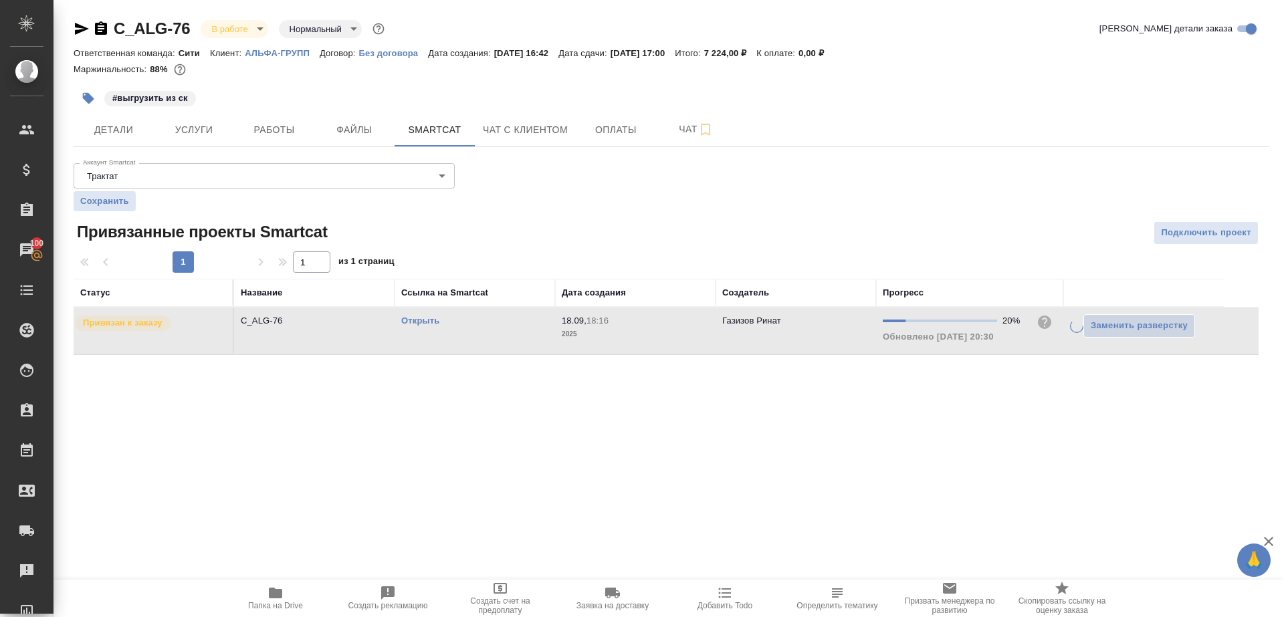
click at [872, 402] on div ".cls-1 fill:#fff; AWATERA Gazizov Rinat Клиенты Спецификации Заказы 100 Чаты To…" at bounding box center [642, 308] width 1284 height 617
click at [412, 317] on link "Открыть" at bounding box center [420, 321] width 38 height 10
click at [253, 136] on span "Работы" at bounding box center [274, 130] width 64 height 17
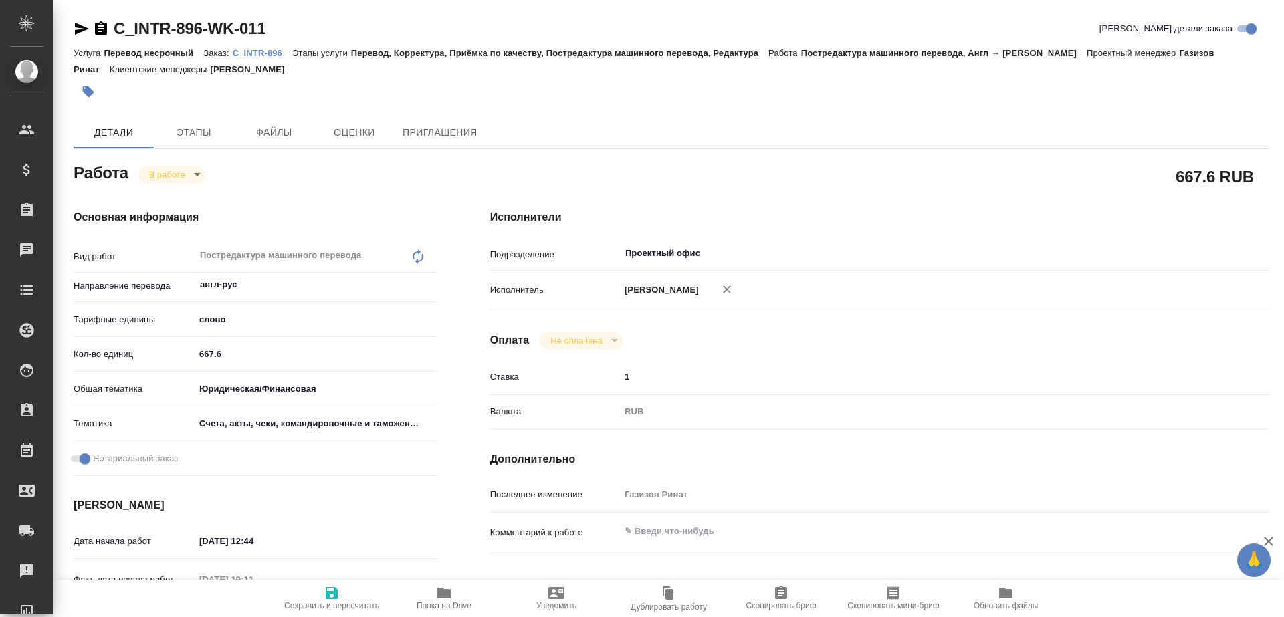
type textarea "x"
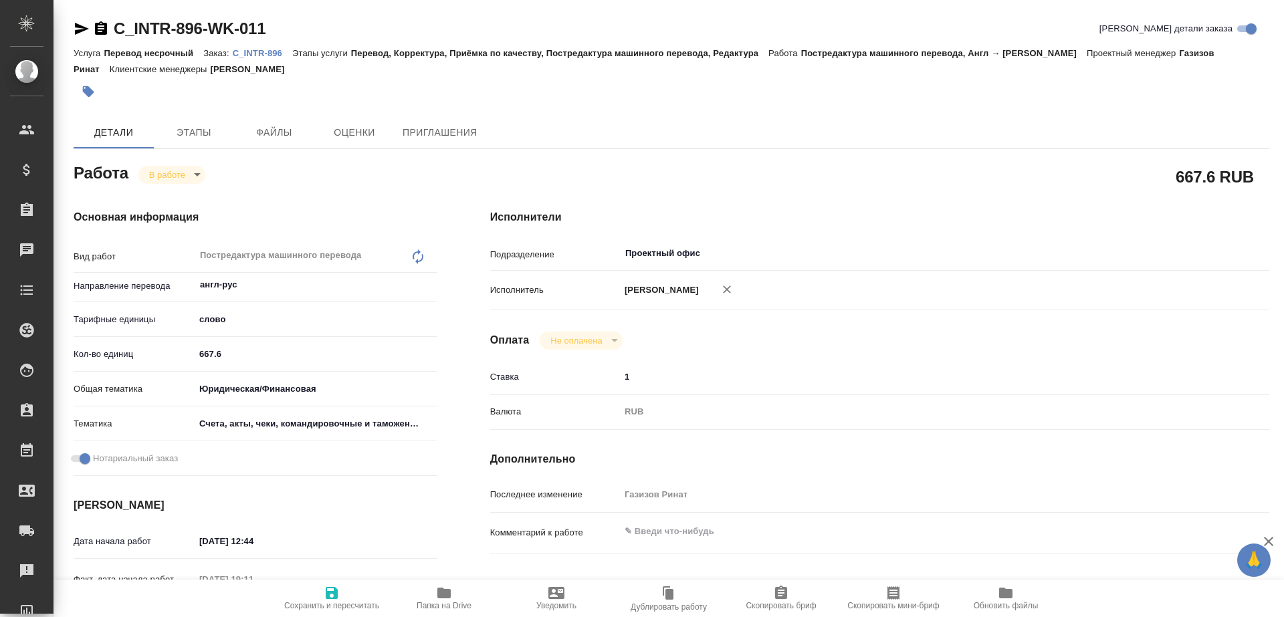
type textarea "x"
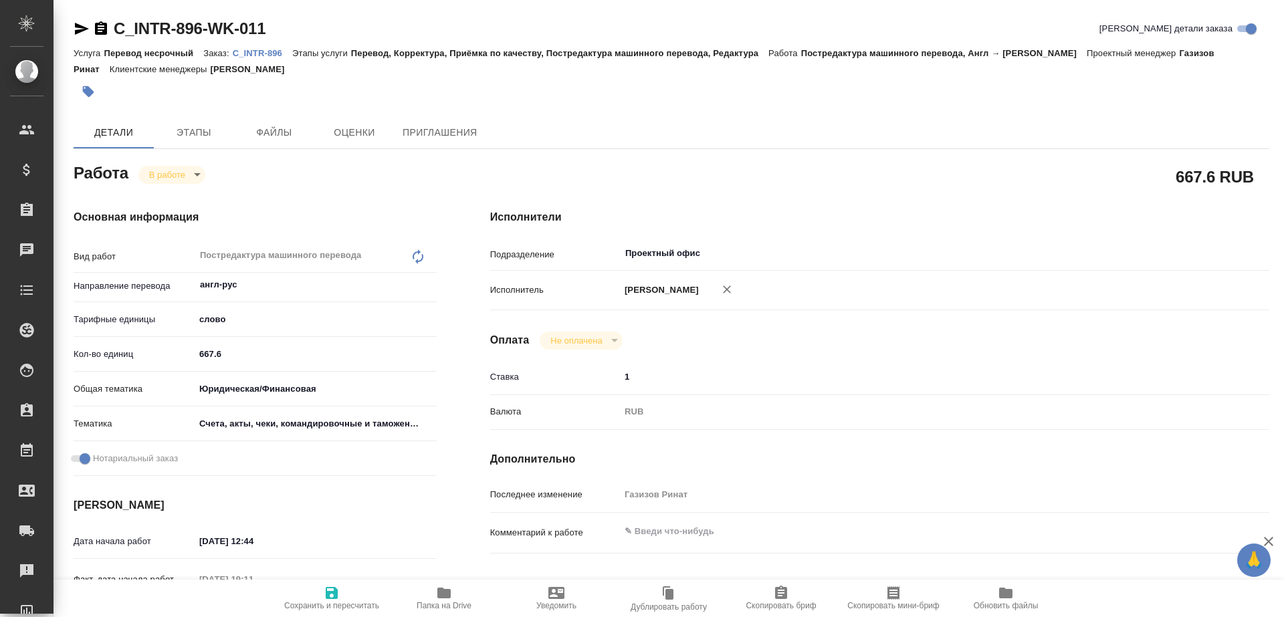
type textarea "x"
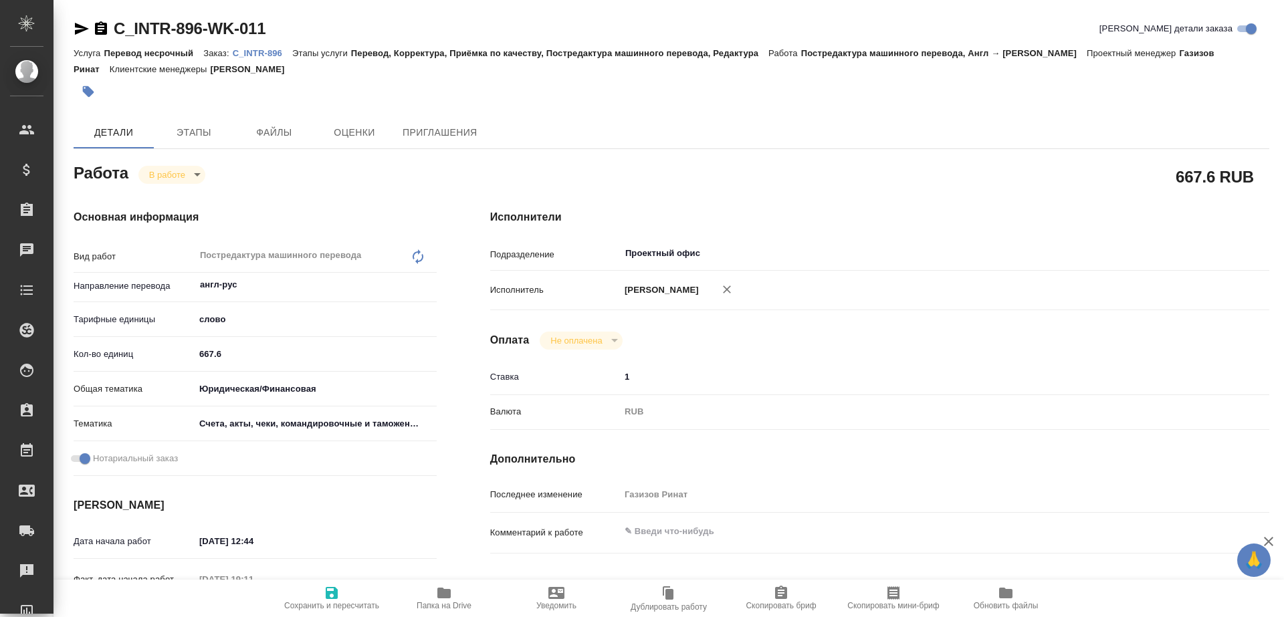
type textarea "x"
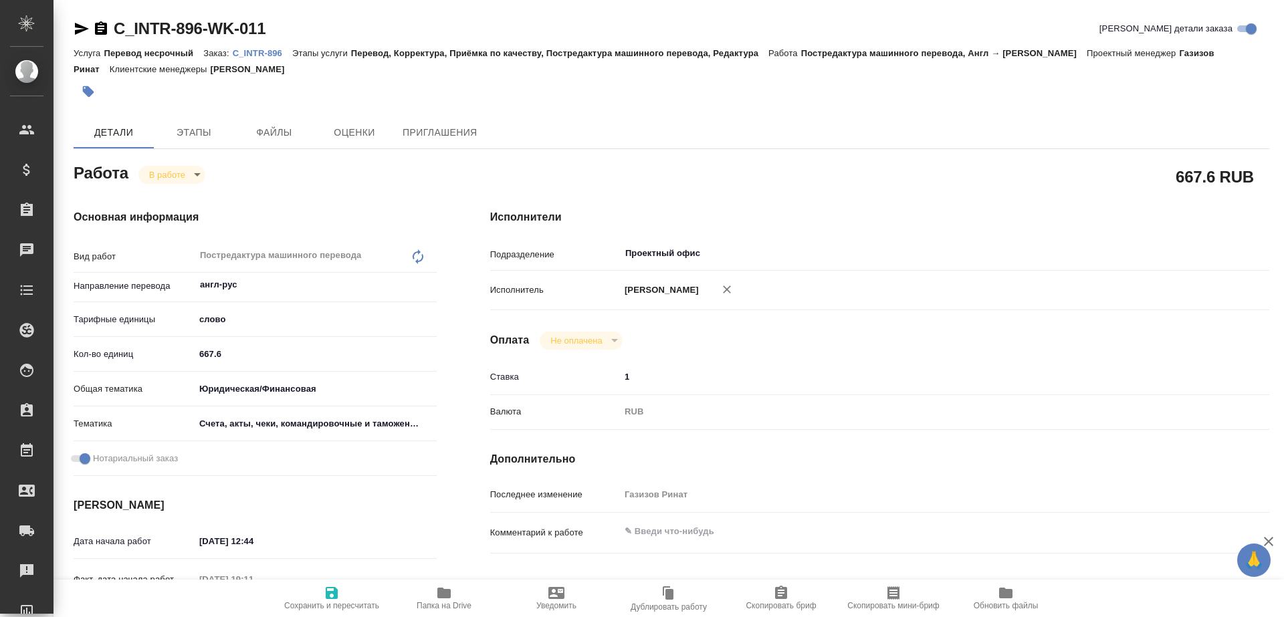
click at [447, 598] on icon "button" at bounding box center [443, 593] width 13 height 11
type textarea "x"
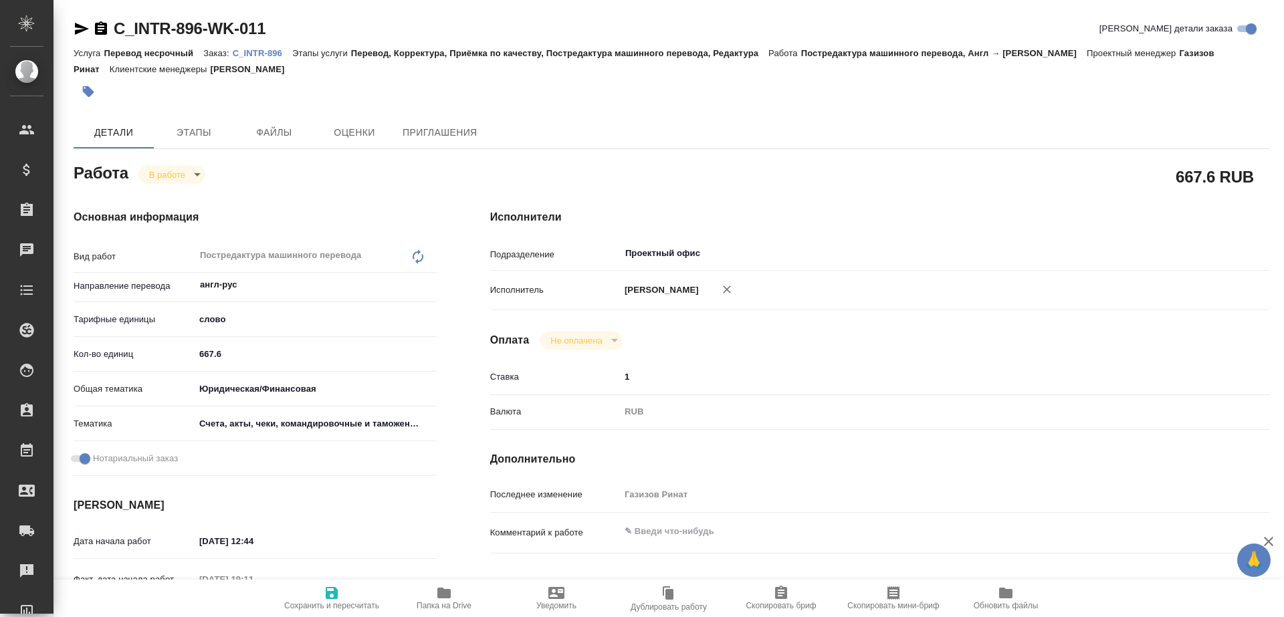
type textarea "x"
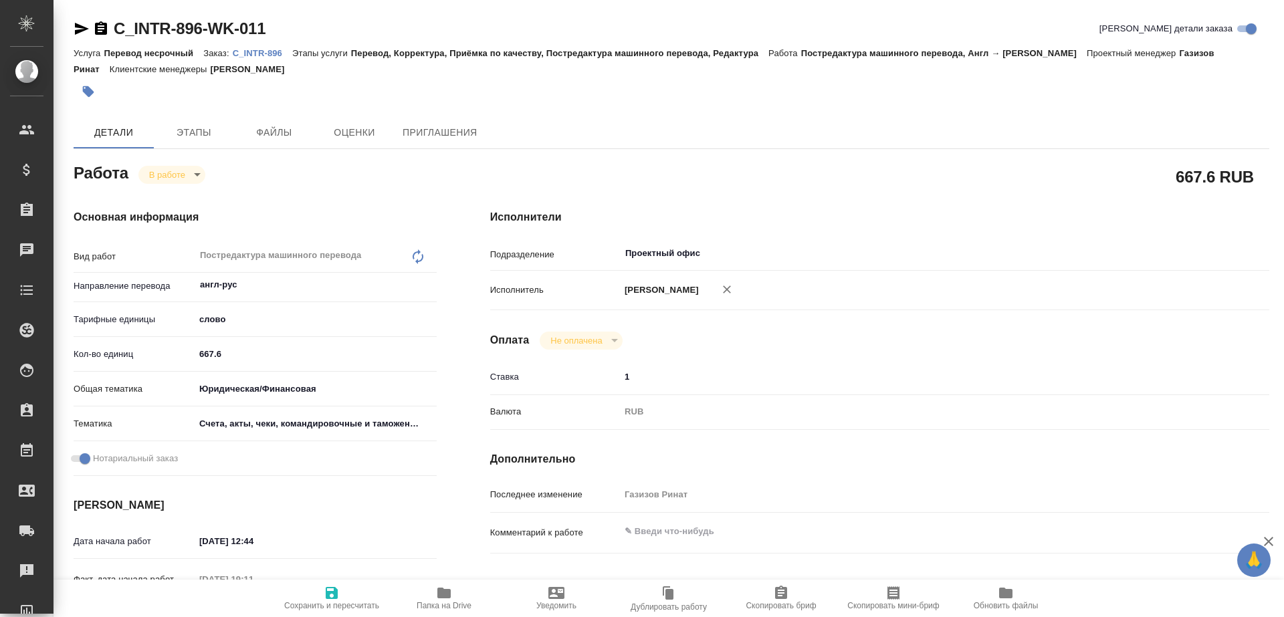
type textarea "x"
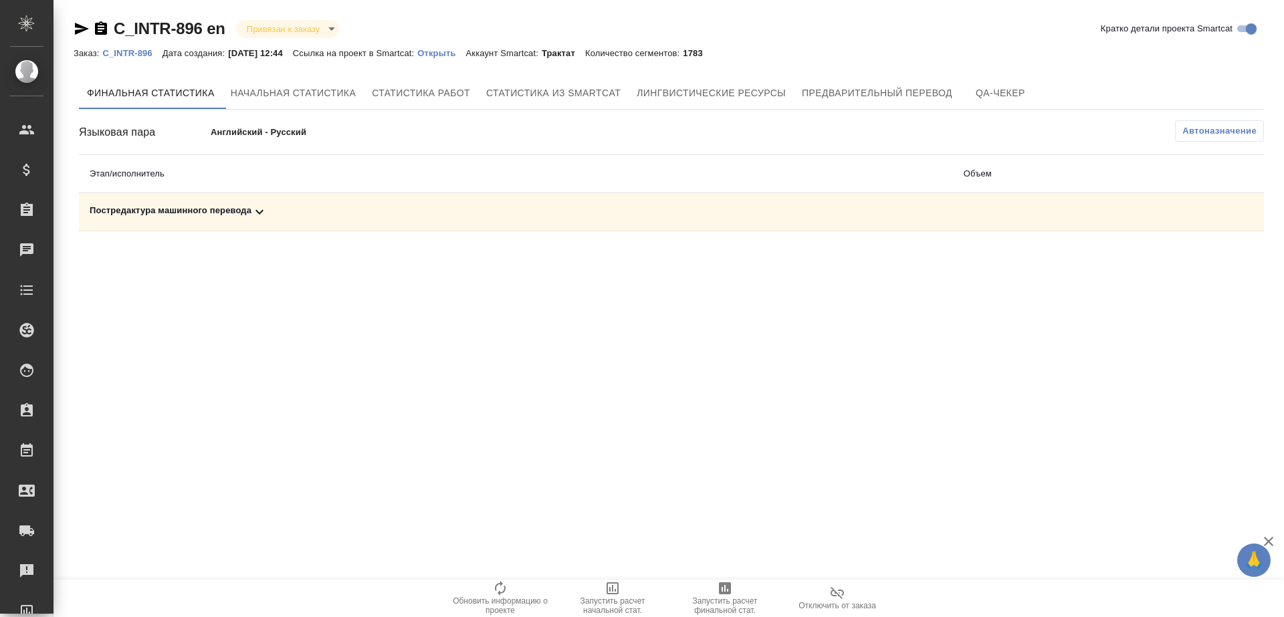
click at [1211, 128] on span "Автоназначение" at bounding box center [1219, 130] width 74 height 13
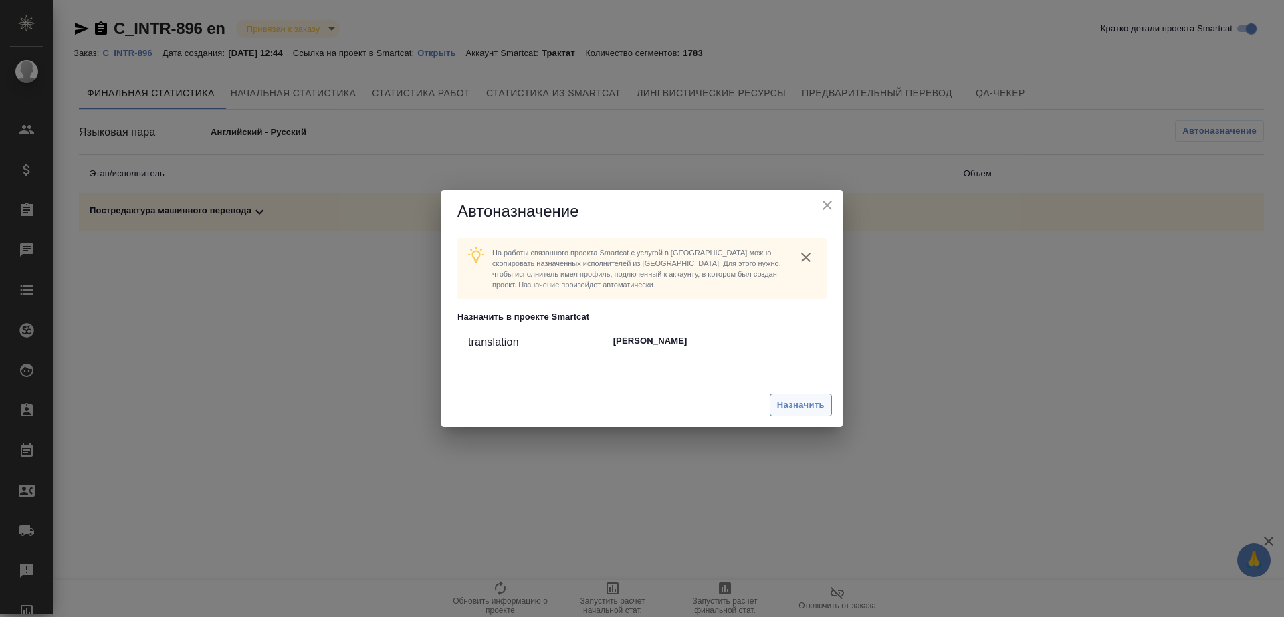
click at [804, 398] on span "Назначить" at bounding box center [800, 405] width 47 height 15
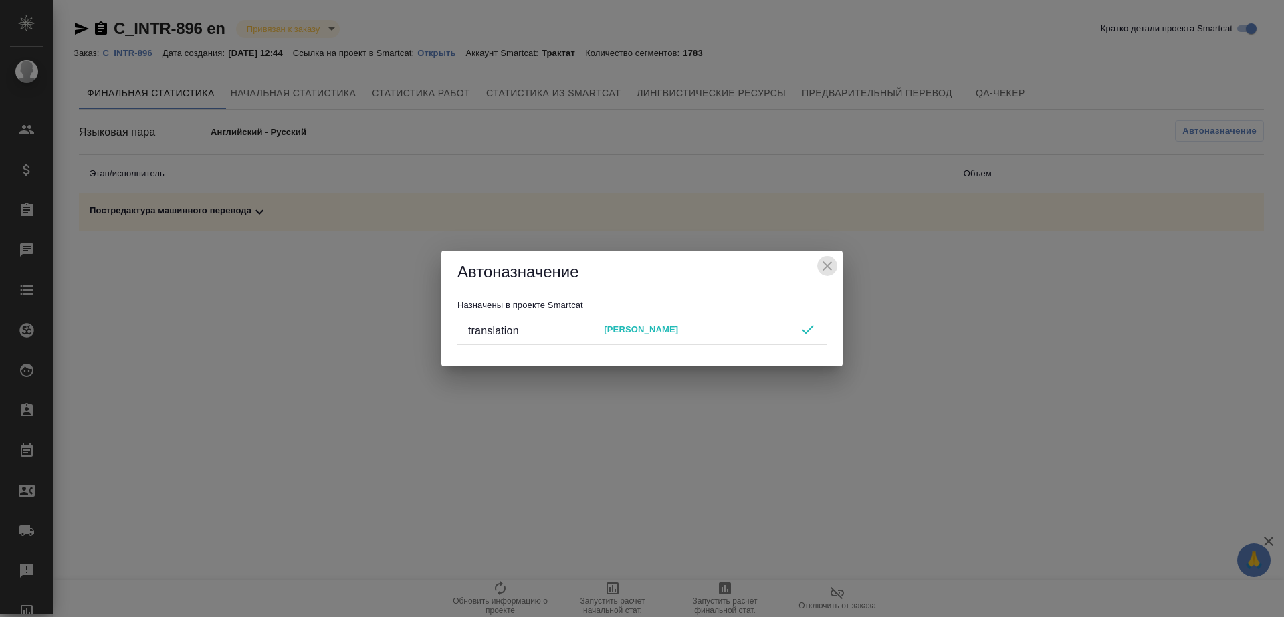
click at [832, 257] on button "close" at bounding box center [827, 266] width 20 height 20
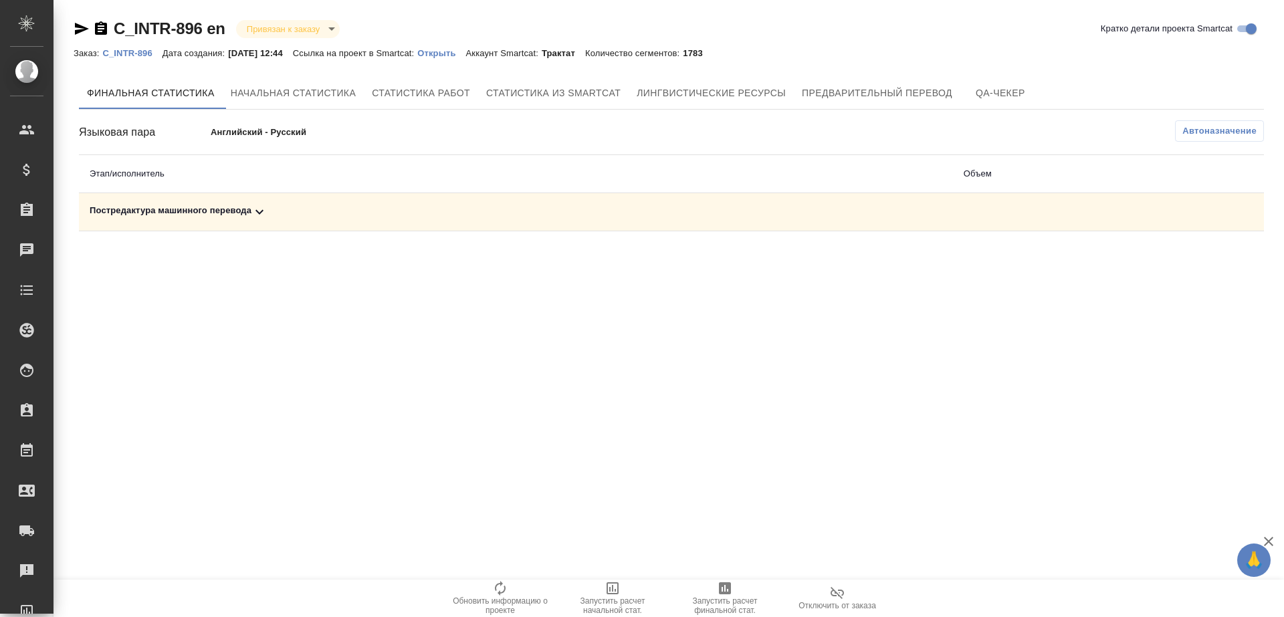
click at [721, 577] on div ".cls-1 fill:#fff; AWATERA [PERSON_NAME] Клиенты Спецификации Заказы Чаты Todo П…" at bounding box center [642, 308] width 1284 height 617
click at [725, 597] on span "Запустить расчет финальной стат." at bounding box center [725, 605] width 96 height 19
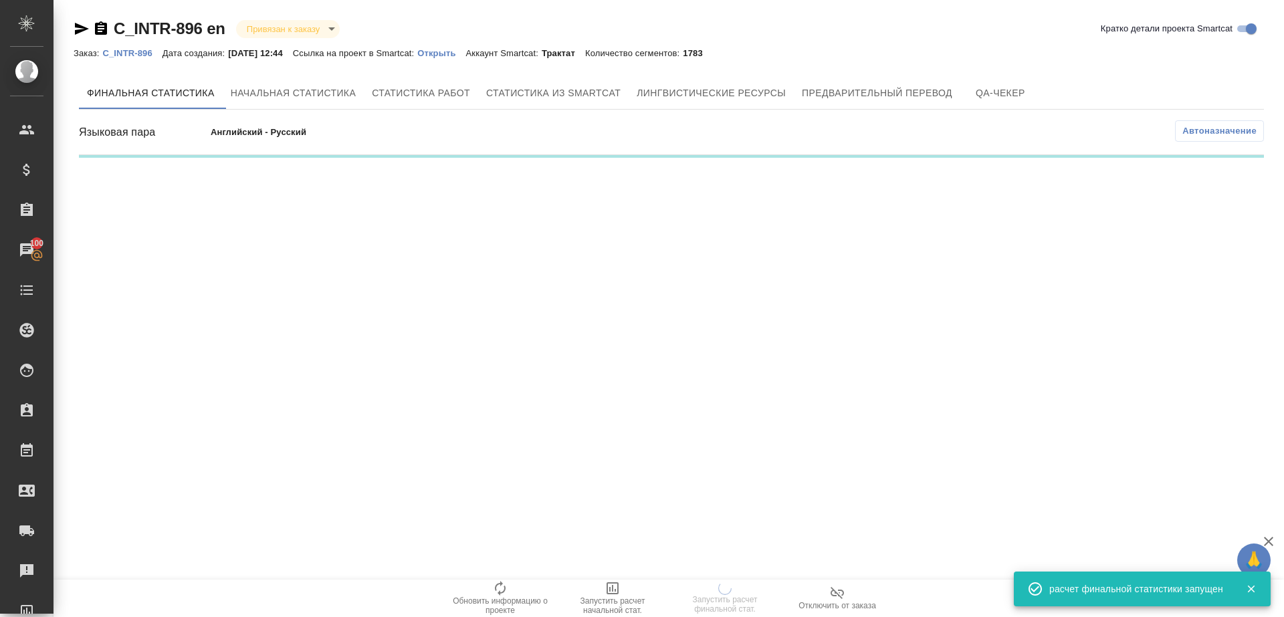
click at [770, 322] on div ".cls-1 fill:#fff; AWATERA [PERSON_NAME] Клиенты Спецификации Заказы 100 Чаты To…" at bounding box center [642, 308] width 1284 height 617
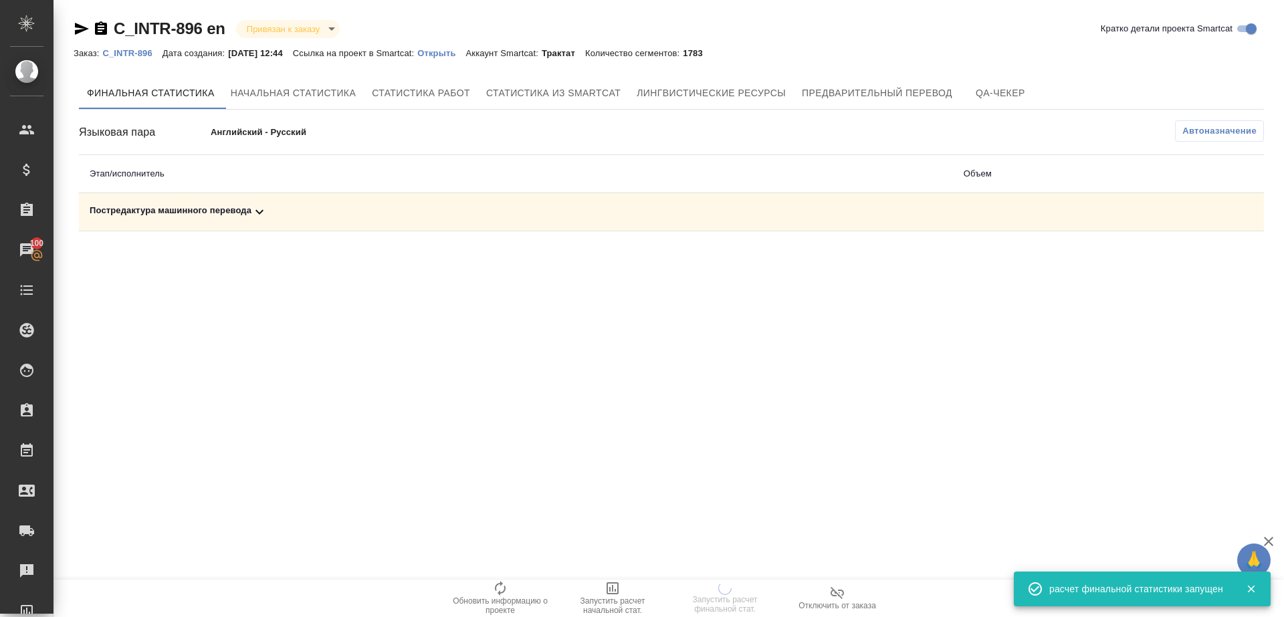
click at [766, 401] on div ".cls-1 fill:#fff; AWATERA [PERSON_NAME] Клиенты Спецификации Заказы 100 Чаты To…" at bounding box center [642, 308] width 1284 height 617
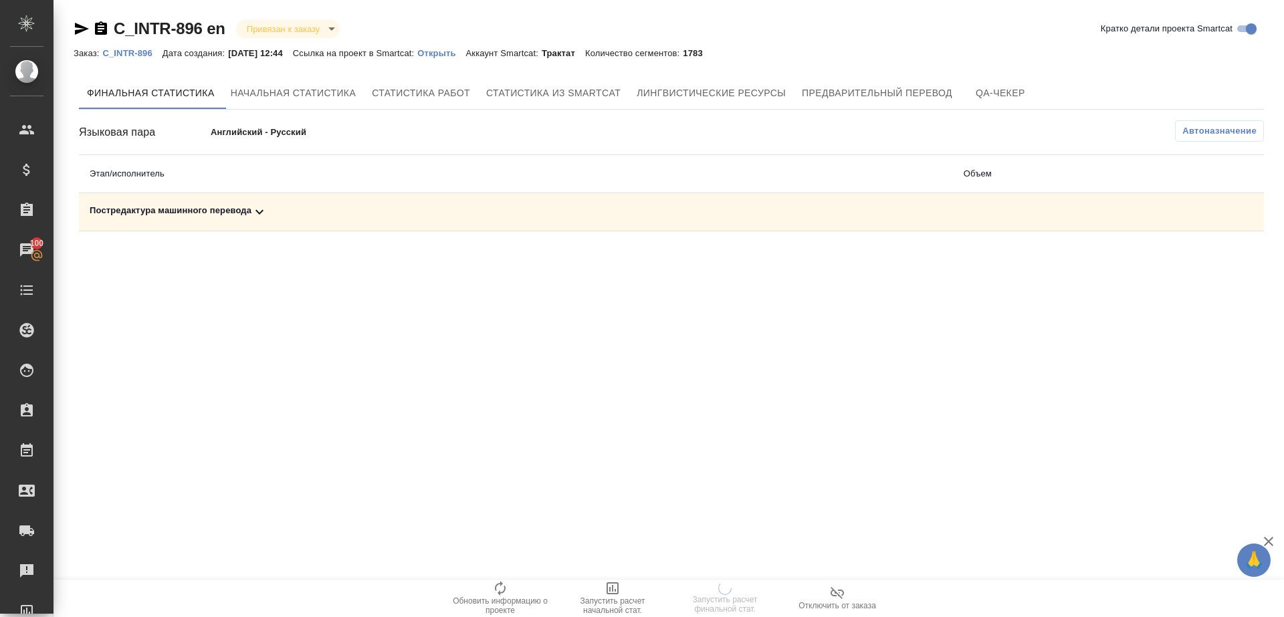
click at [259, 215] on icon at bounding box center [259, 212] width 16 height 16
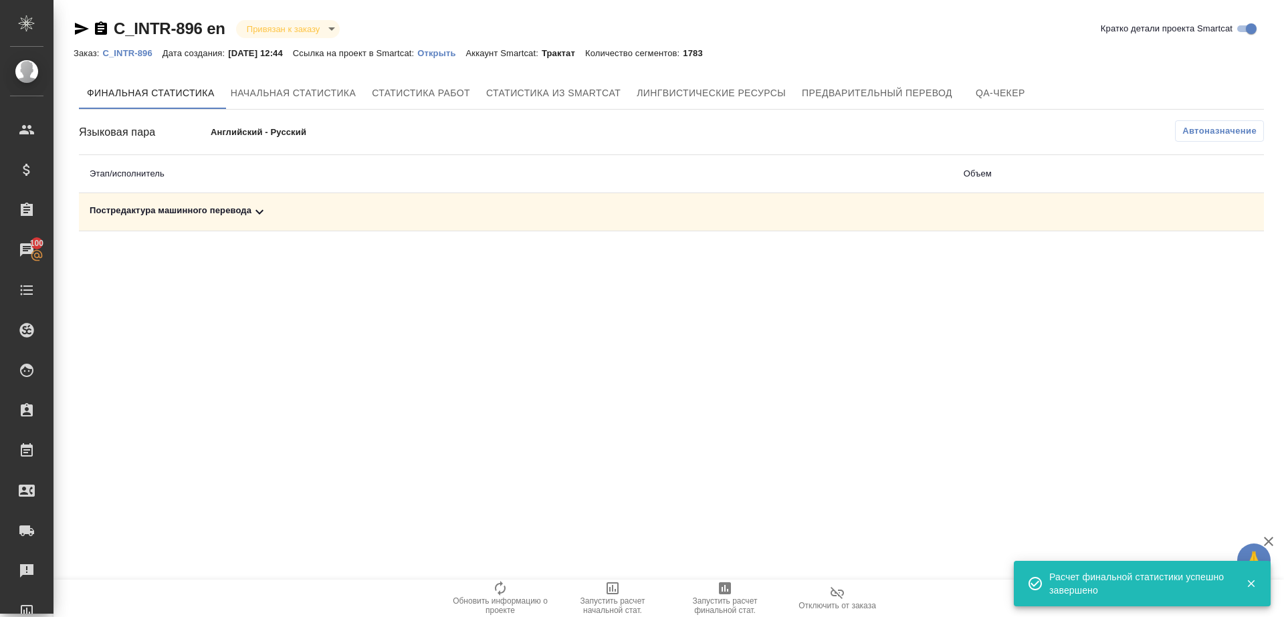
click at [263, 212] on icon at bounding box center [259, 212] width 8 height 5
click at [1209, 253] on icon "button" at bounding box center [1205, 259] width 13 height 12
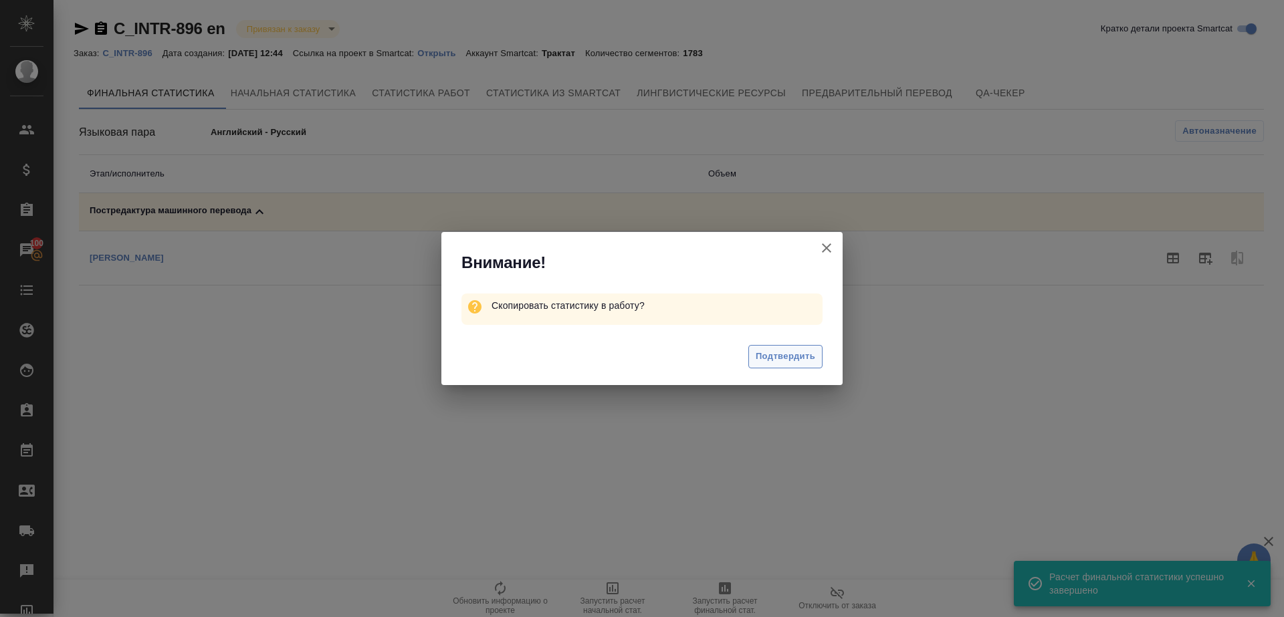
click at [790, 358] on span "Подтвердить" at bounding box center [786, 356] width 60 height 15
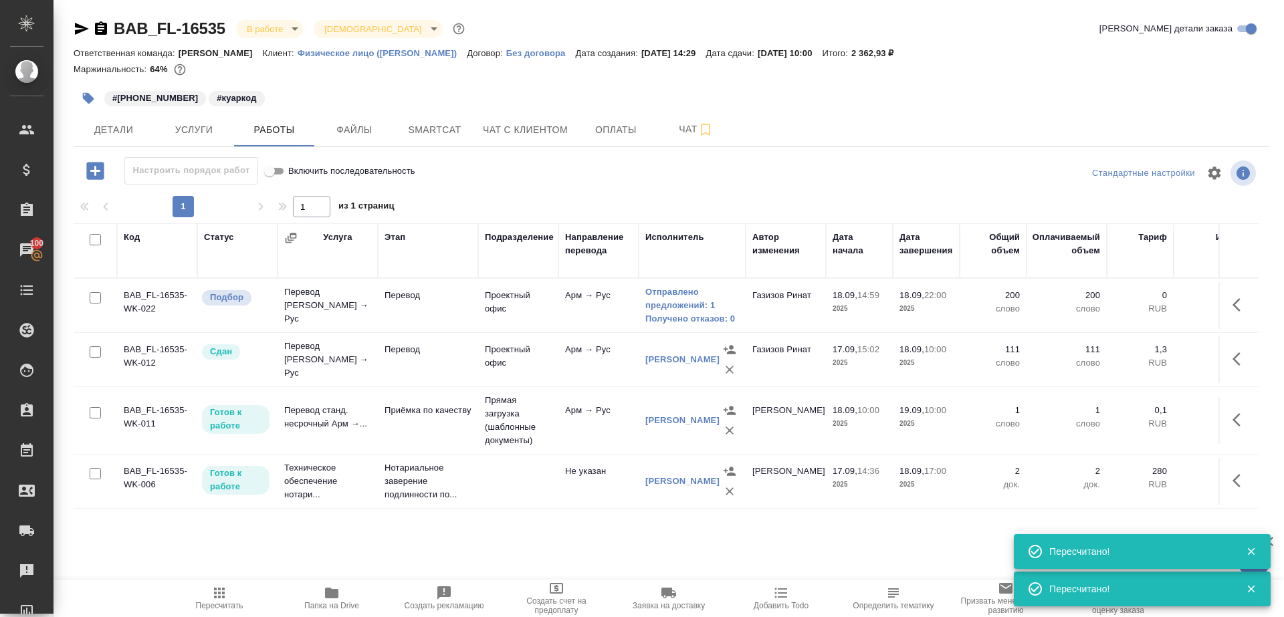
click at [219, 594] on icon "button" at bounding box center [219, 593] width 16 height 16
click at [689, 324] on link "Получено отказов: 0" at bounding box center [692, 318] width 94 height 13
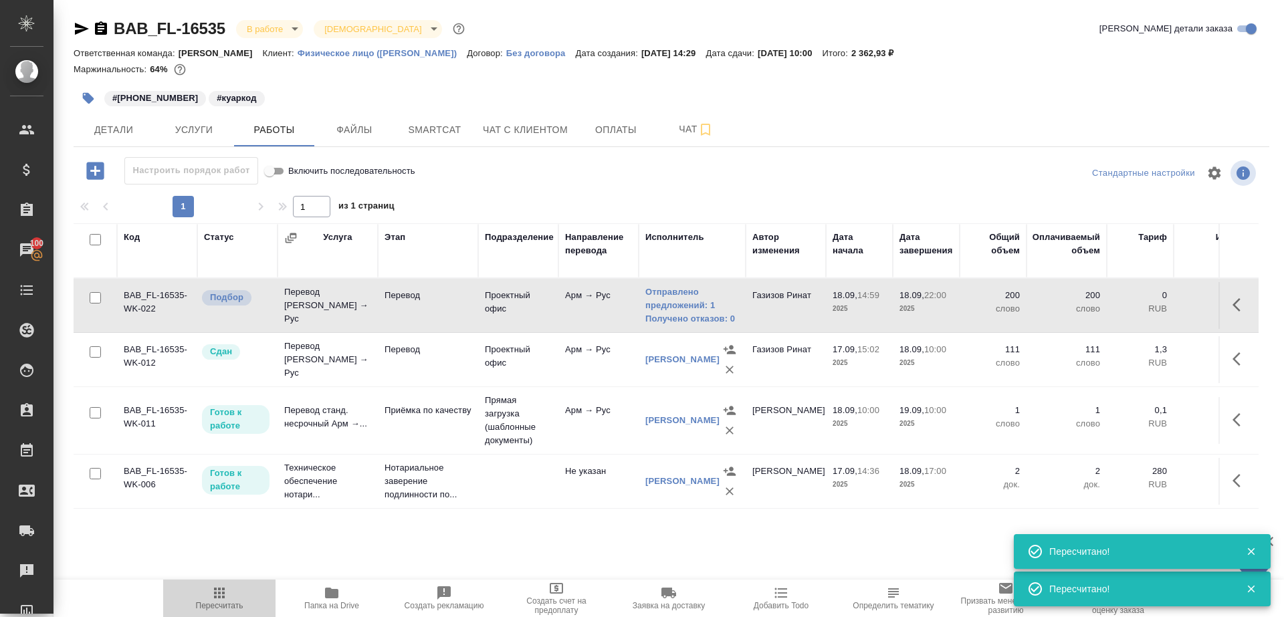
click at [230, 600] on span "Пересчитать" at bounding box center [219, 597] width 96 height 25
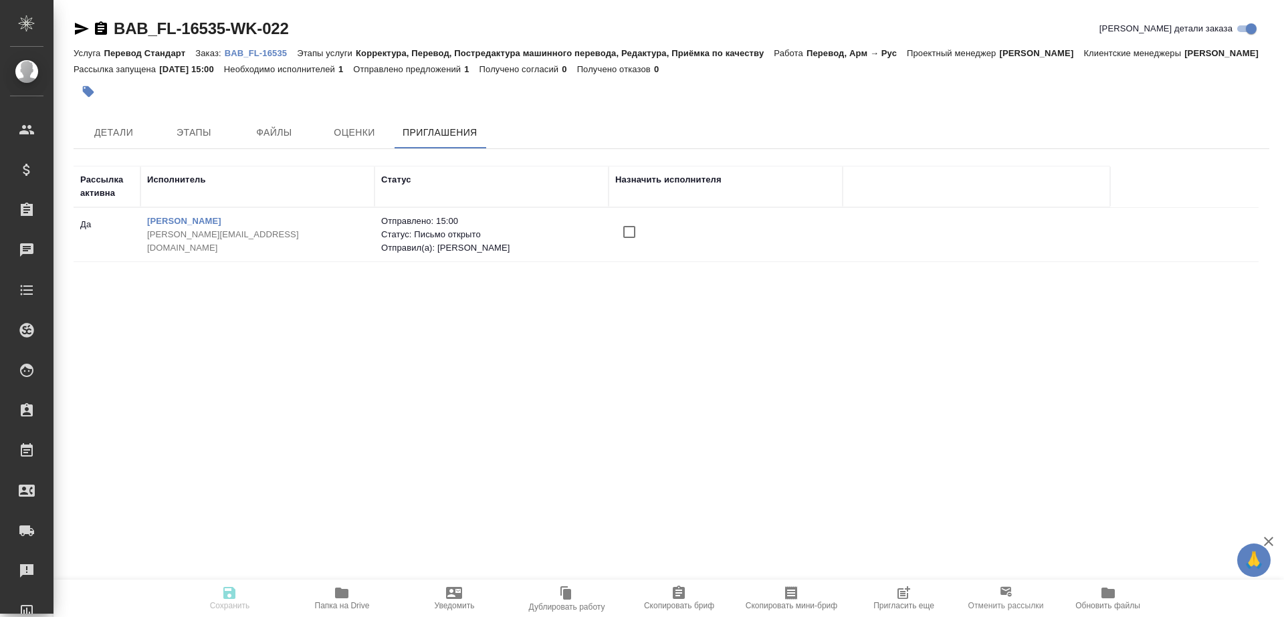
click at [643, 240] on input "checkbox" at bounding box center [629, 232] width 28 height 28
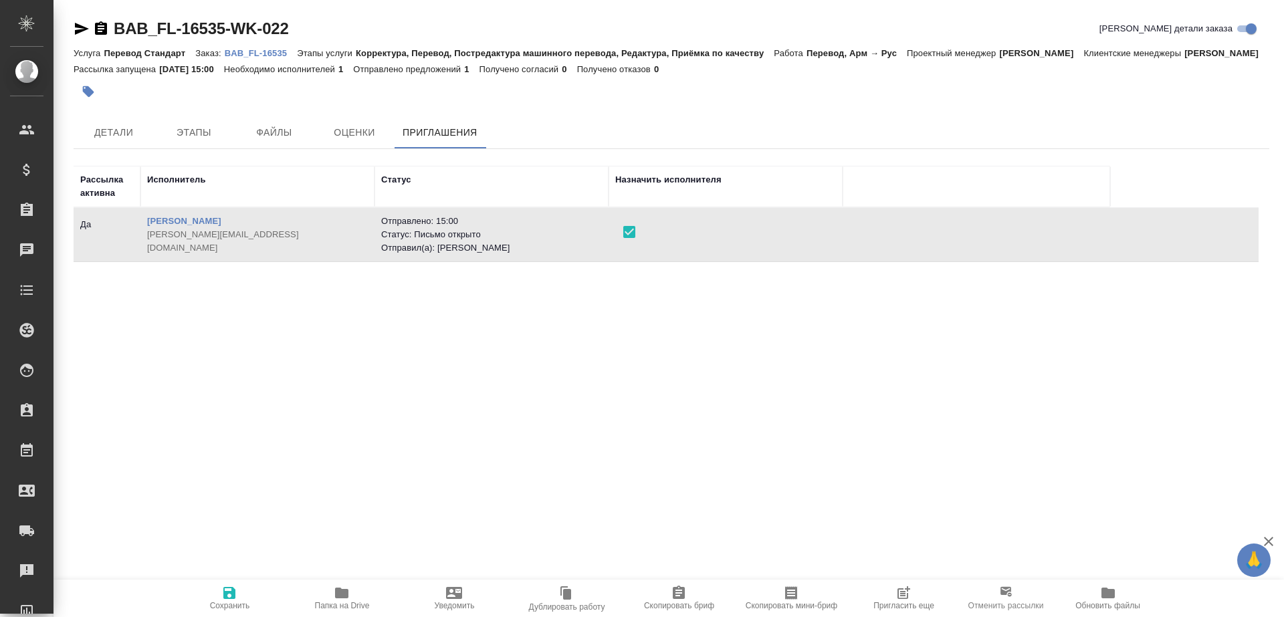
click at [237, 593] on span "Сохранить" at bounding box center [229, 597] width 96 height 25
